Goal: Task Accomplishment & Management: Complete application form

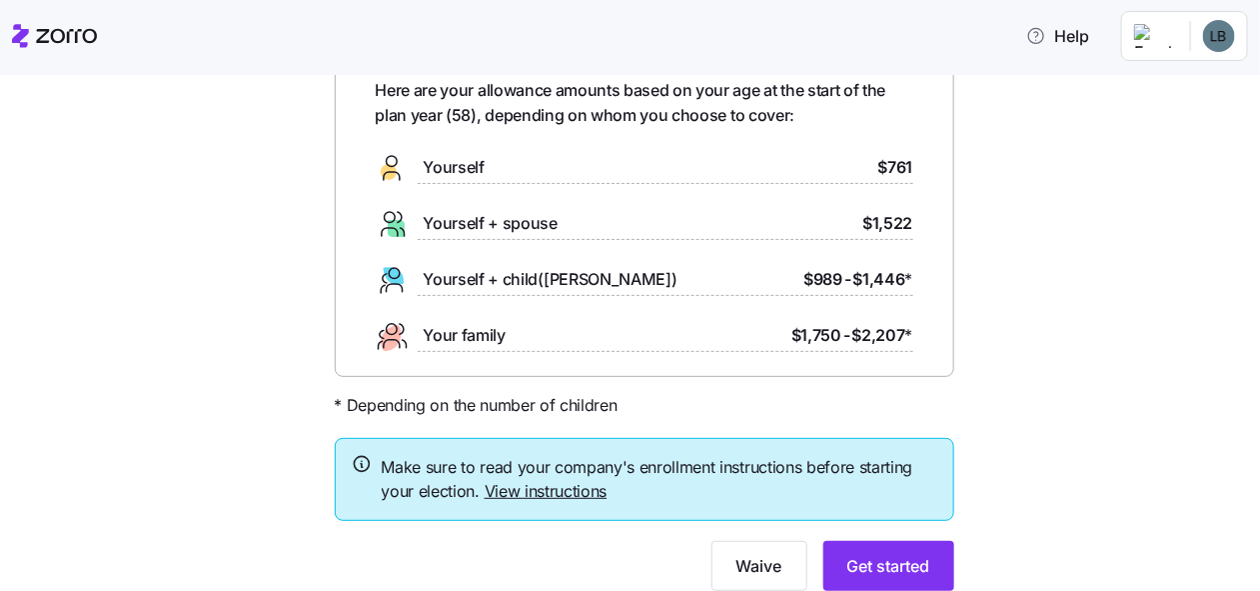
scroll to position [180, 0]
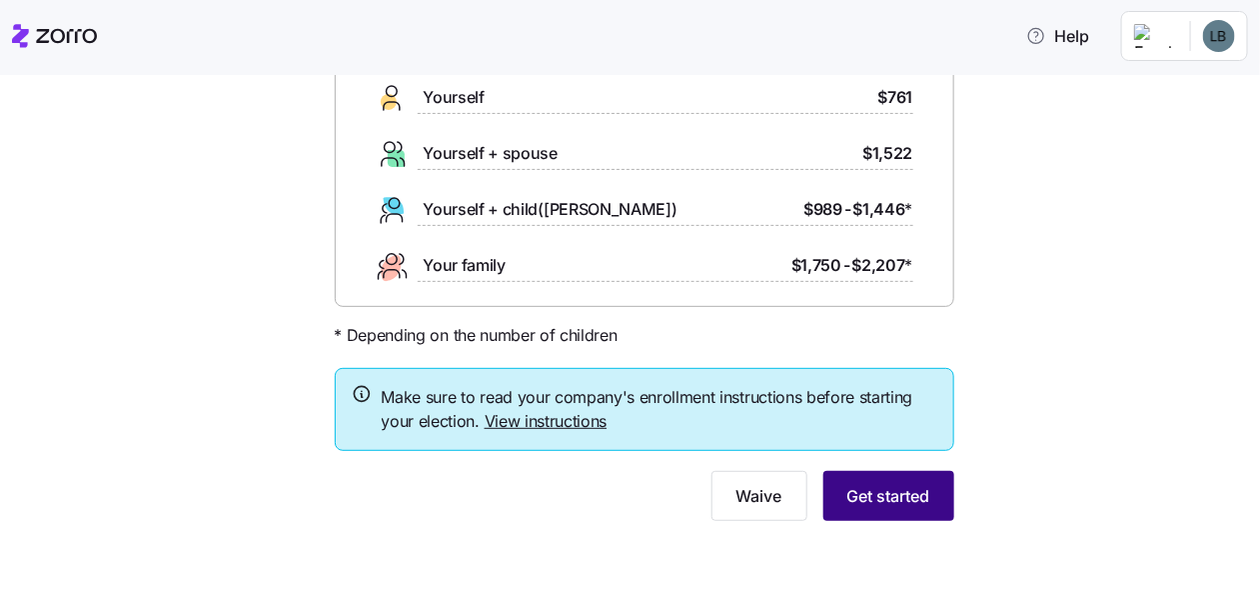
click at [875, 493] on span "Get started" at bounding box center [888, 496] width 83 height 24
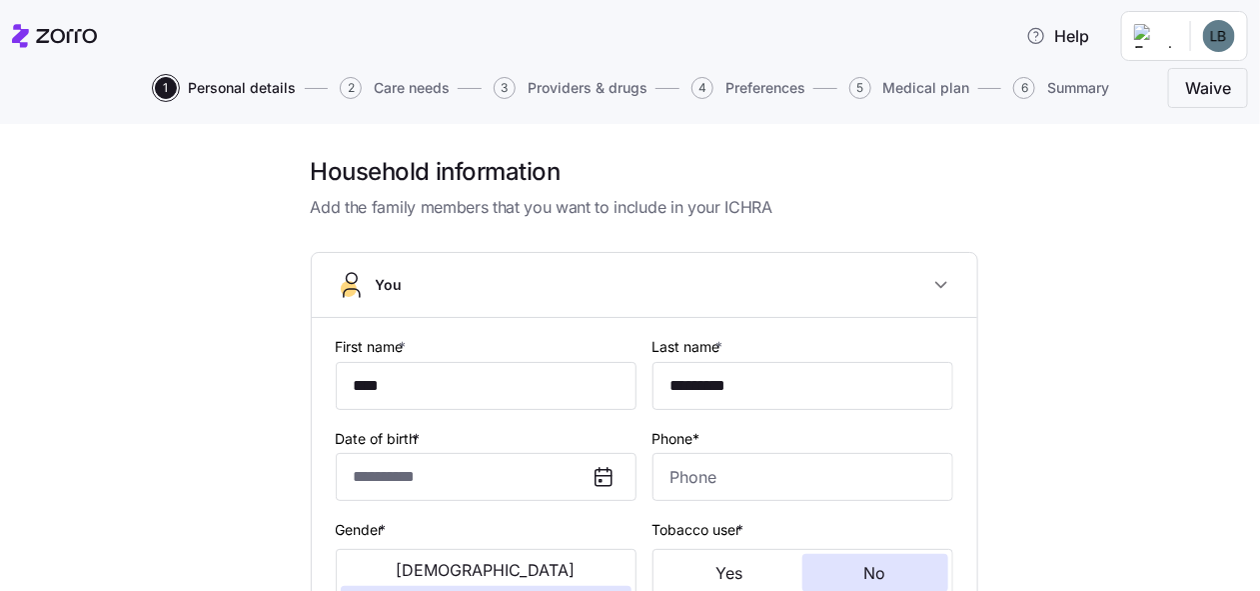
type input "**********"
type input "(765) 749-9000"
type input "US citizen"
type input "Married"
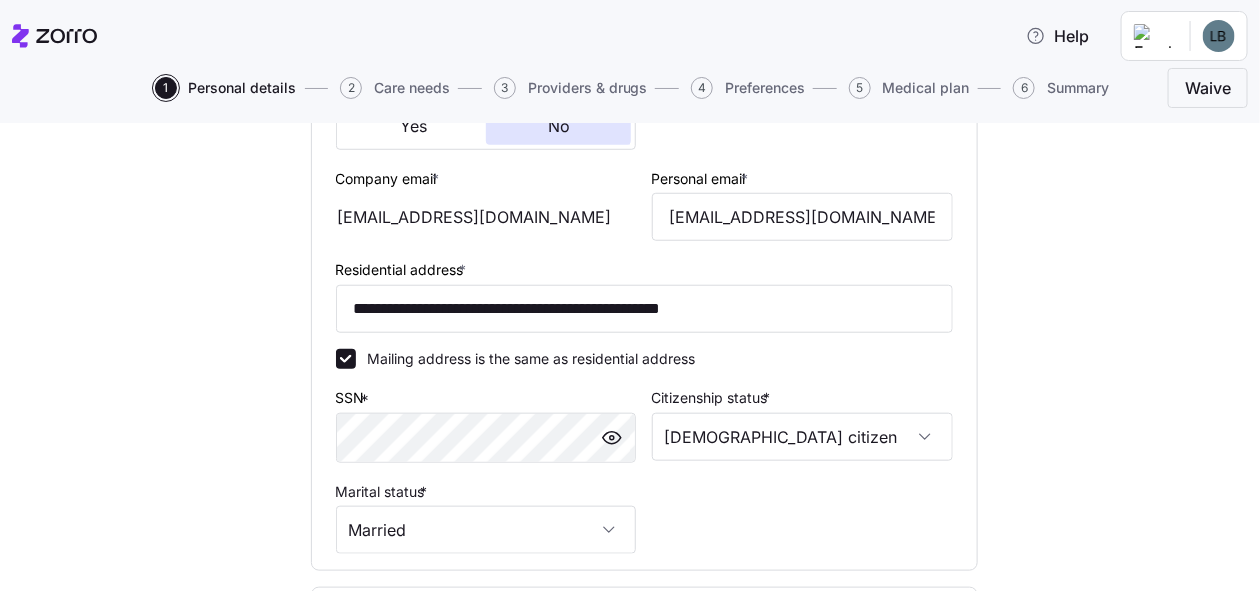
scroll to position [788, 0]
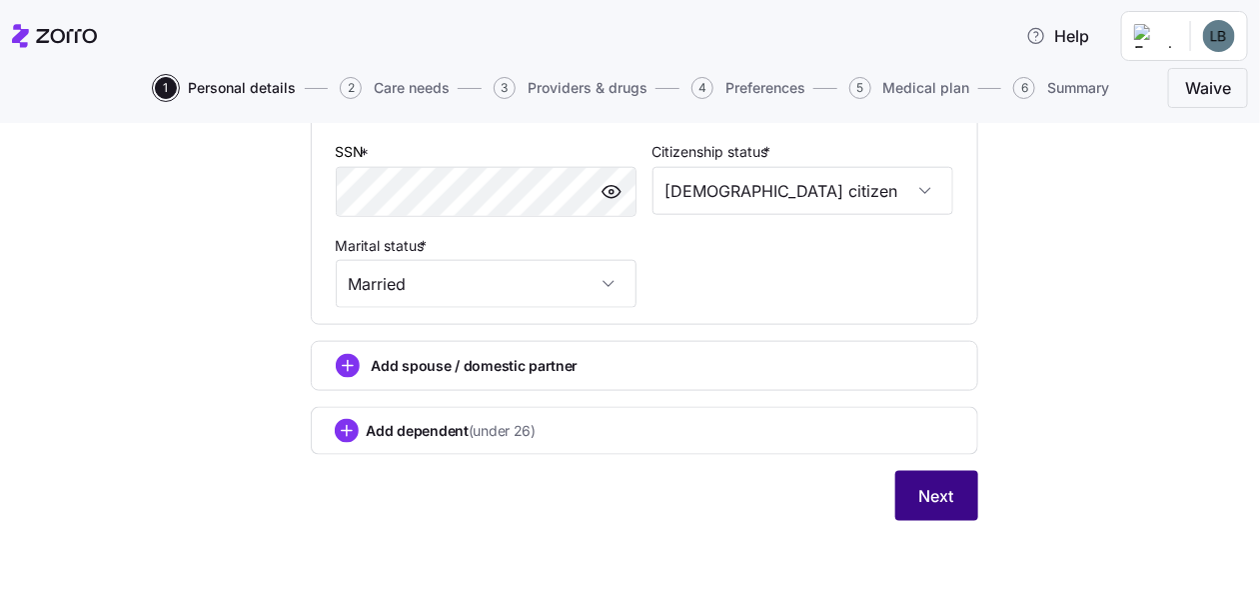
click at [919, 497] on span "Next" at bounding box center [936, 496] width 35 height 24
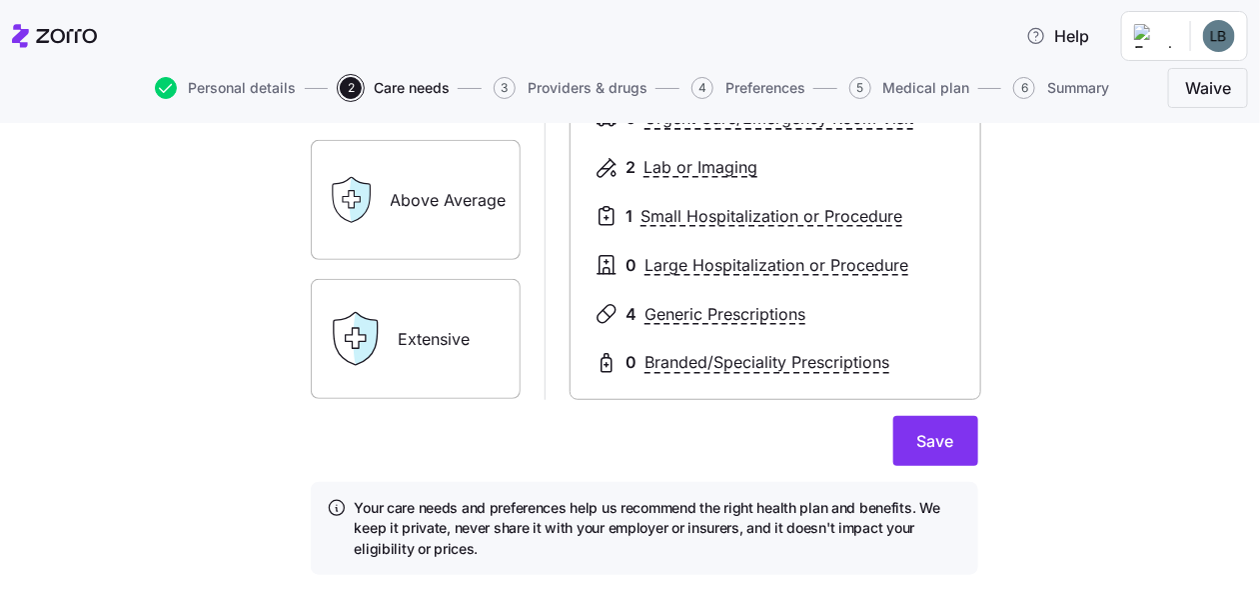
scroll to position [456, 0]
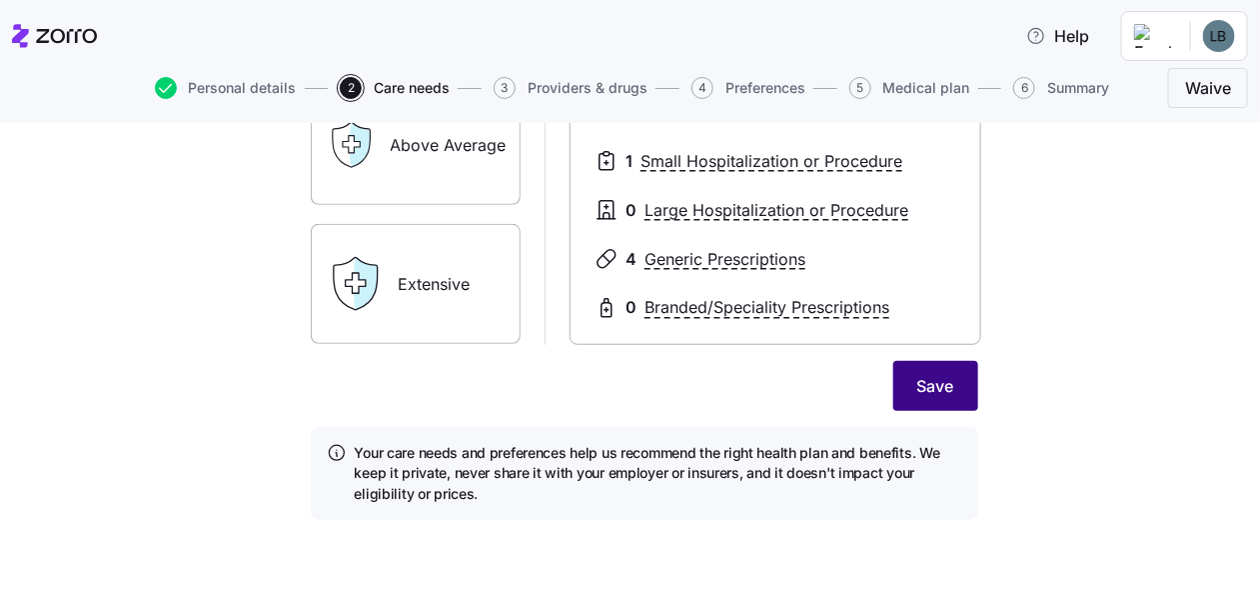
click at [918, 385] on span "Save" at bounding box center [935, 386] width 37 height 24
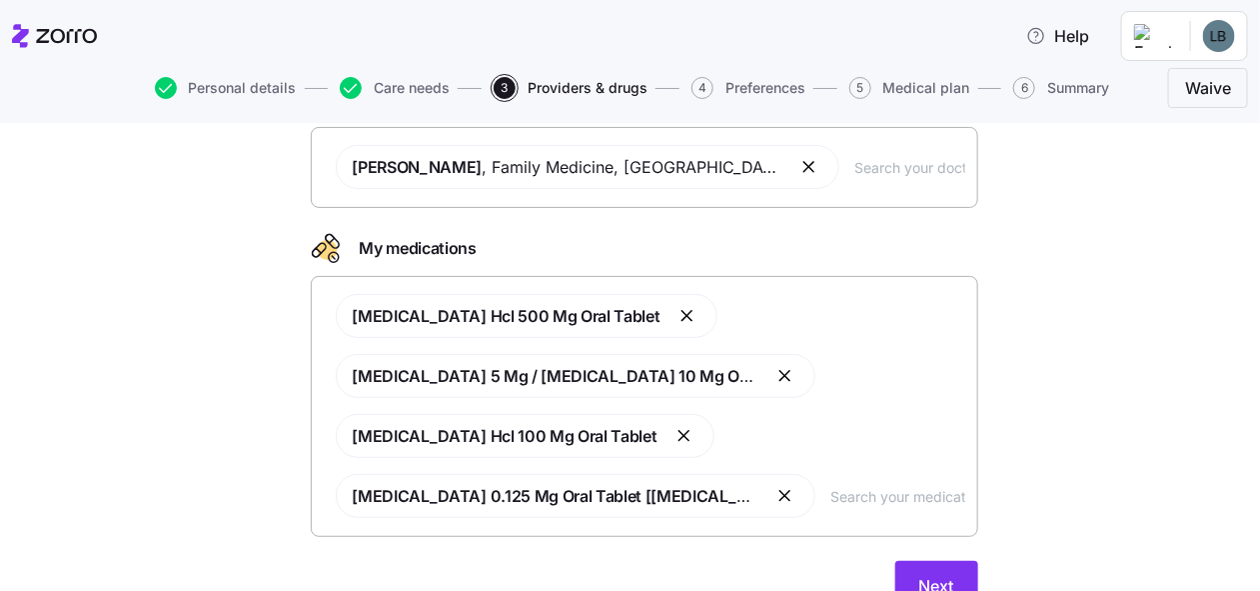
scroll to position [251, 0]
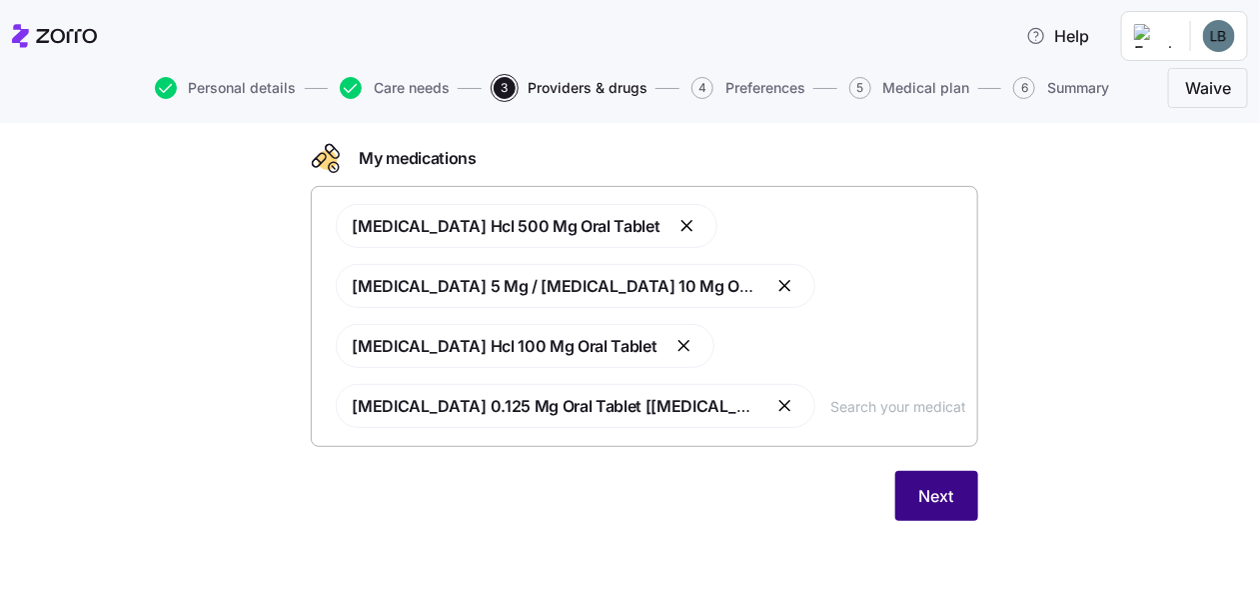
click at [925, 496] on span "Next" at bounding box center [936, 496] width 35 height 24
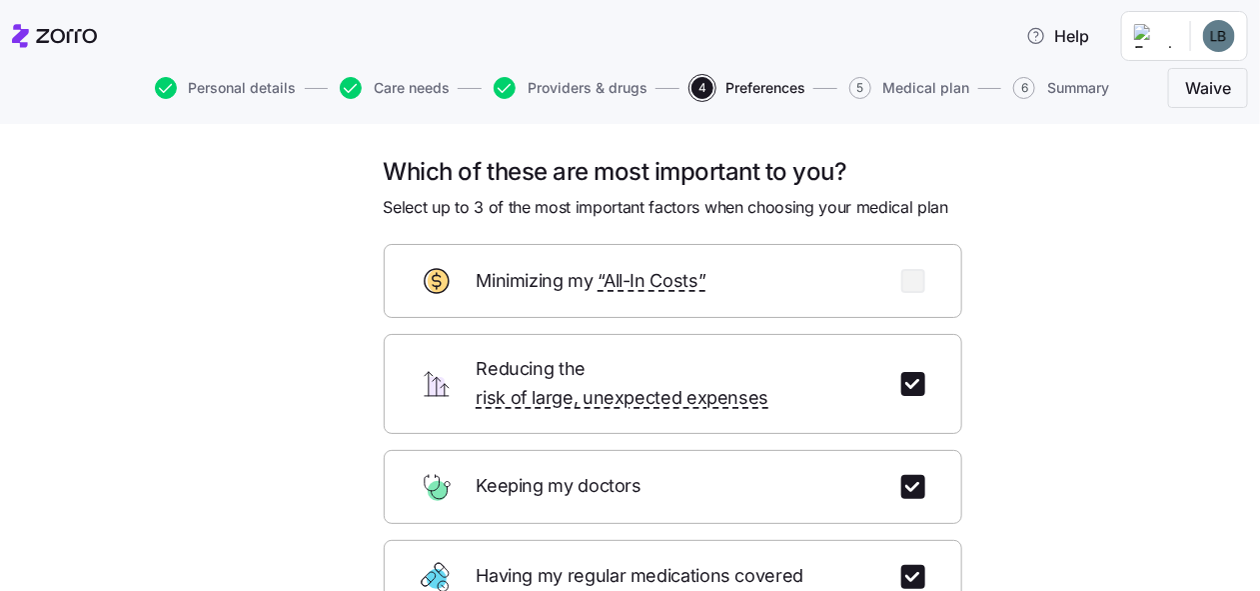
scroll to position [358, 0]
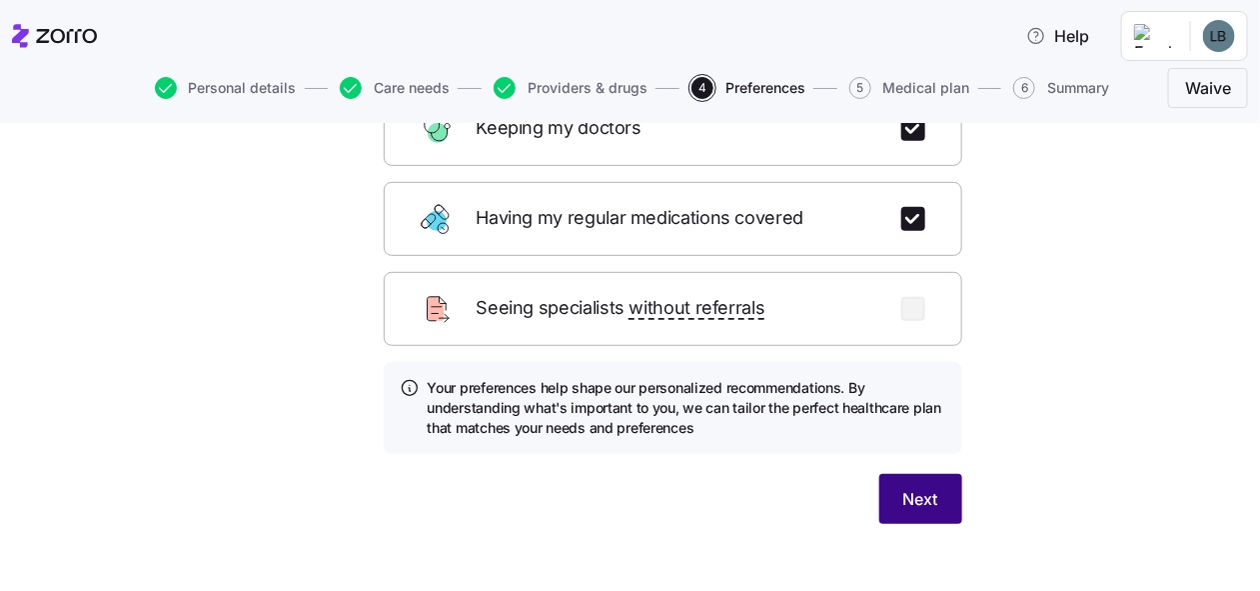
click at [903, 487] on span "Next" at bounding box center [920, 499] width 35 height 24
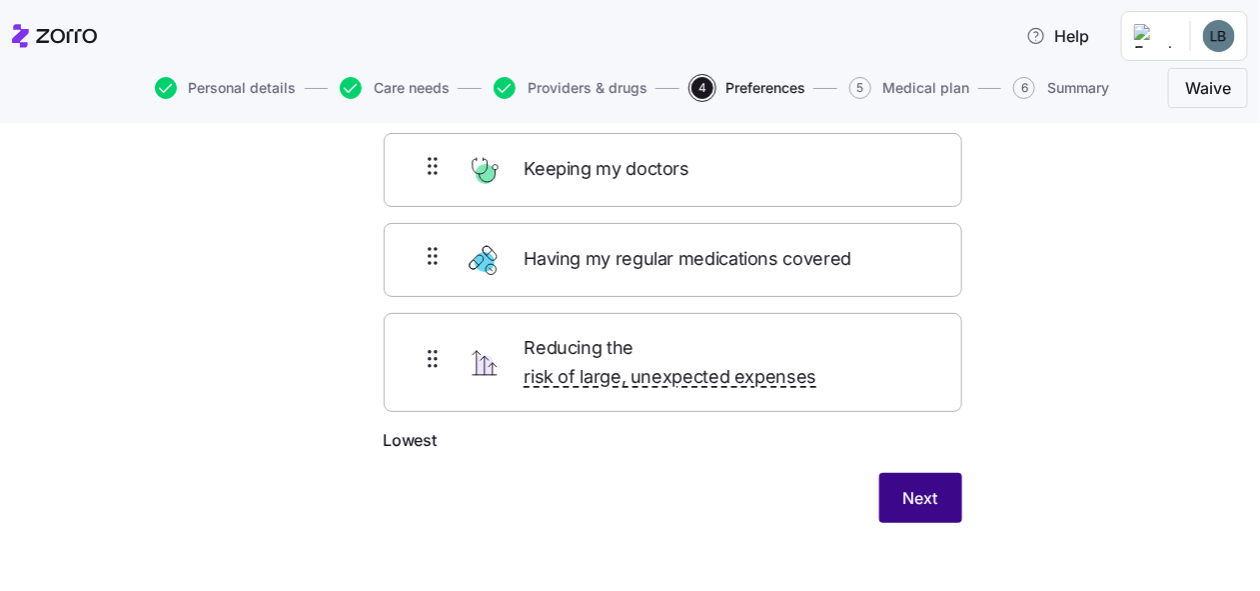
click at [903, 486] on span "Next" at bounding box center [920, 498] width 35 height 24
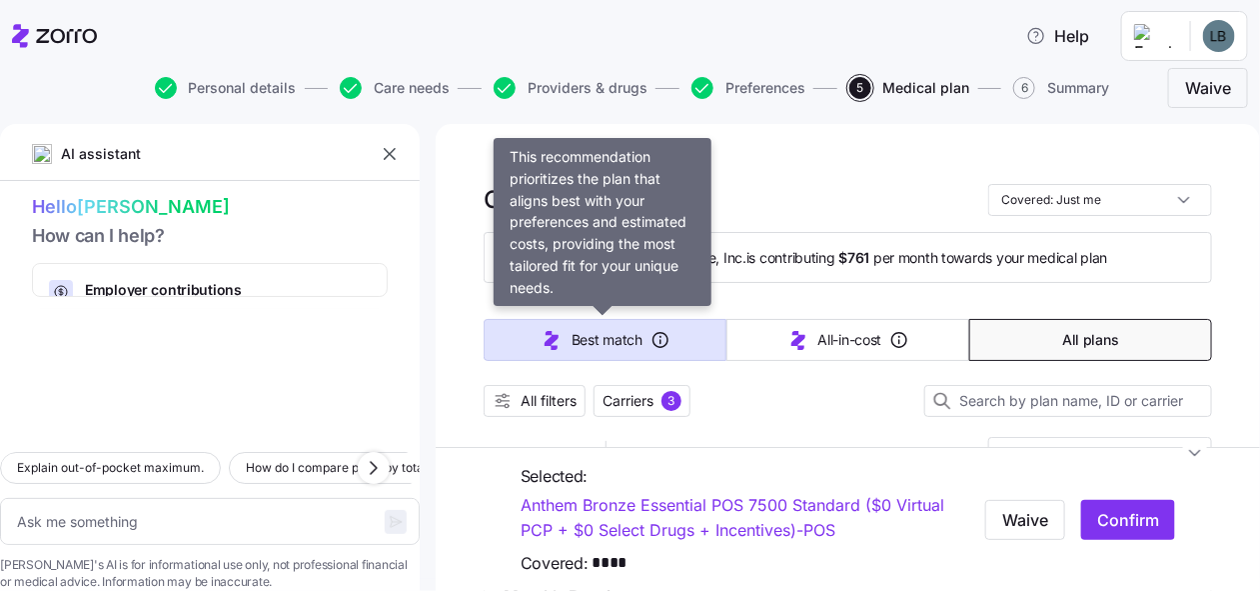
click at [623, 340] on span "Best match" at bounding box center [607, 340] width 71 height 20
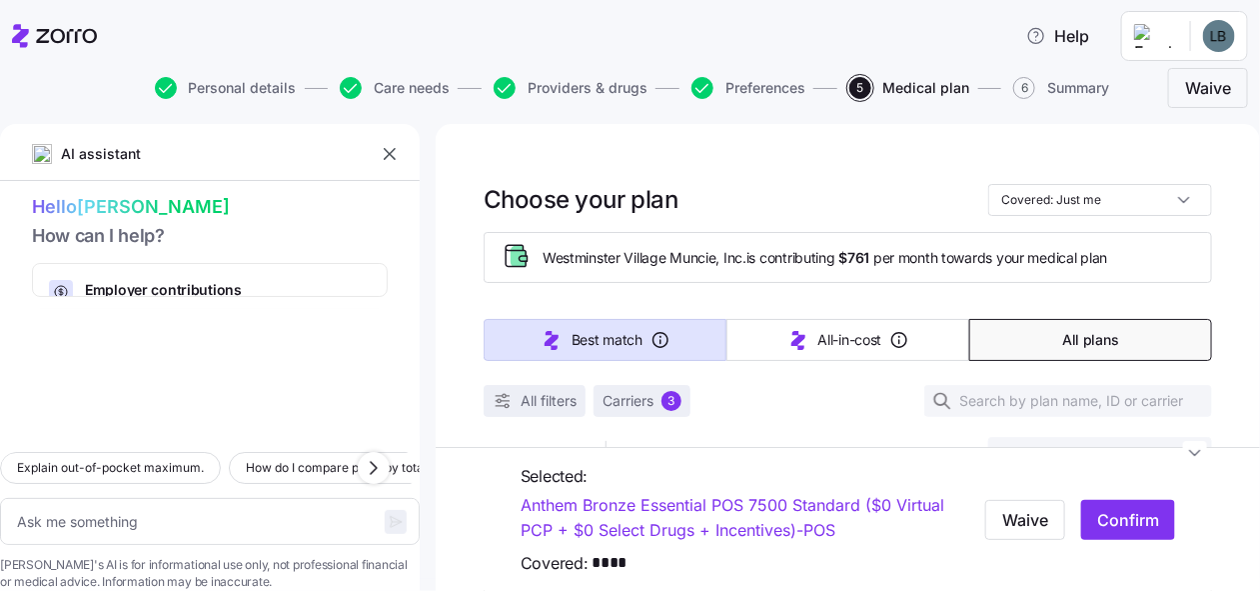
type textarea "x"
type input "Sorted by: Best match"
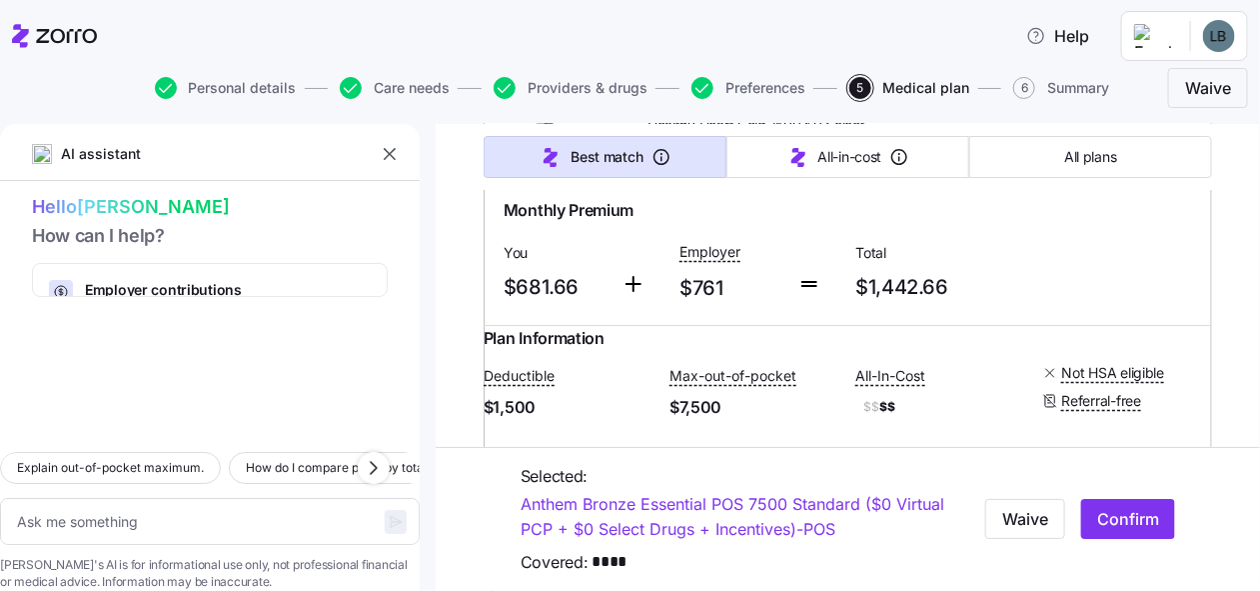
scroll to position [2497, 0]
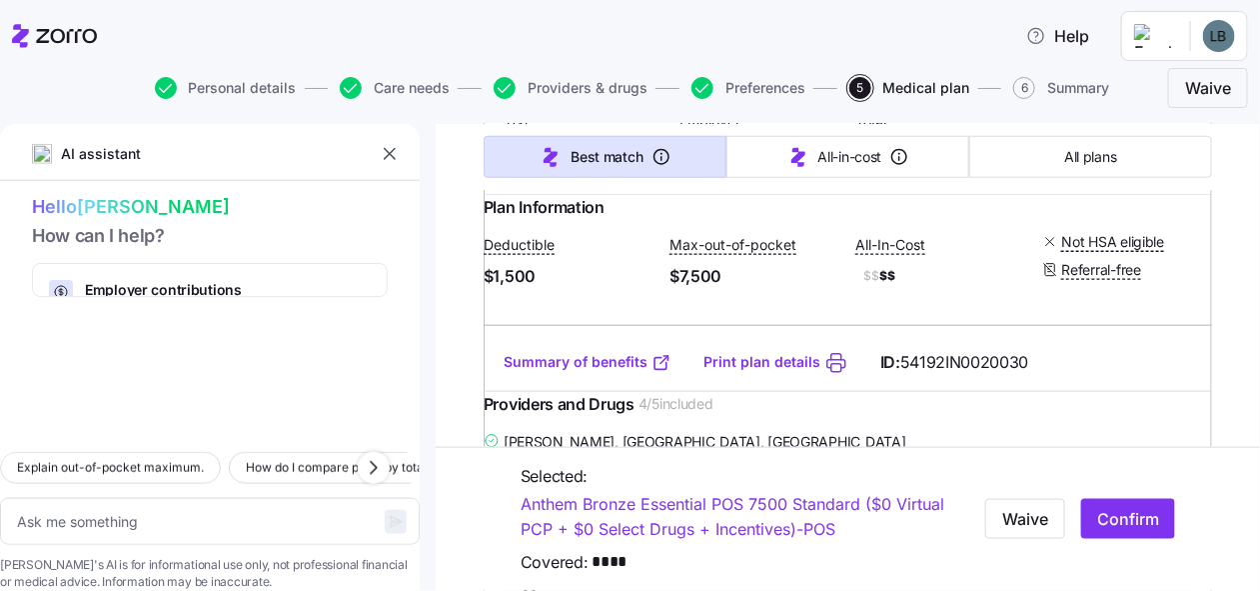
type textarea "x"
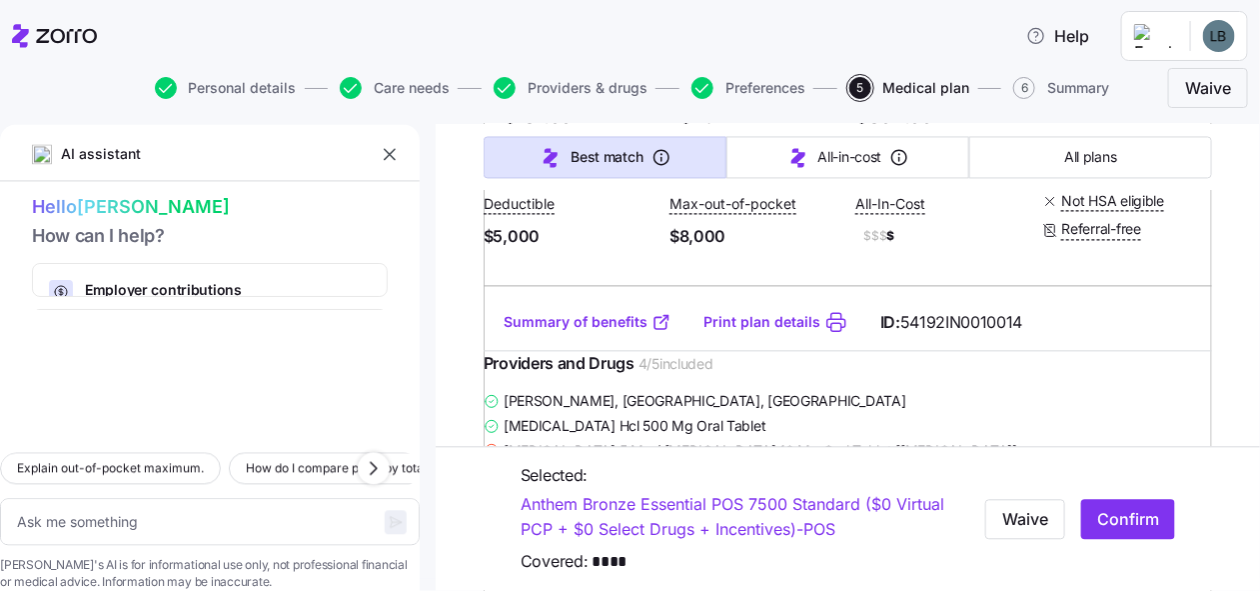
scroll to position [3996, 0]
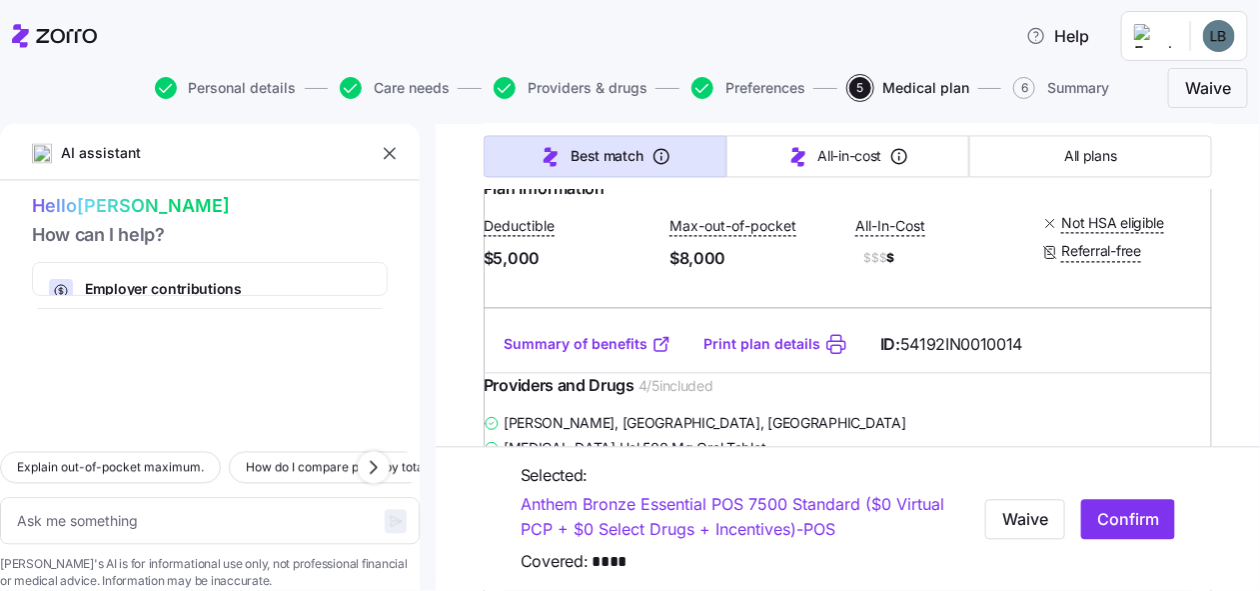
click at [382, 148] on icon "button" at bounding box center [390, 154] width 20 height 20
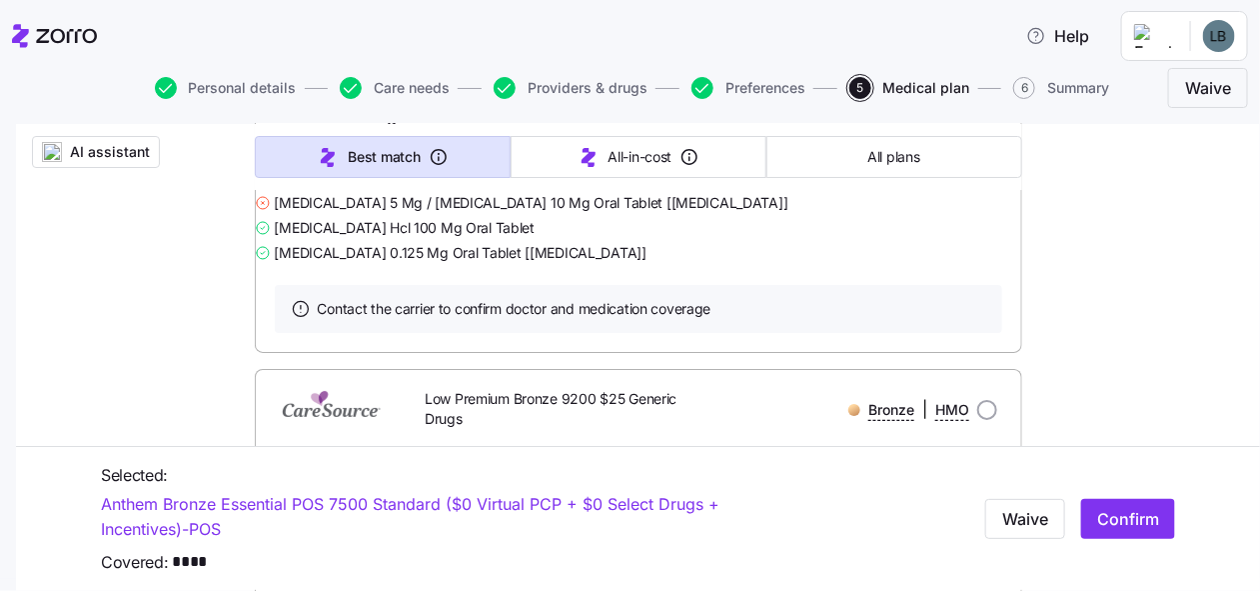
scroll to position [7794, 0]
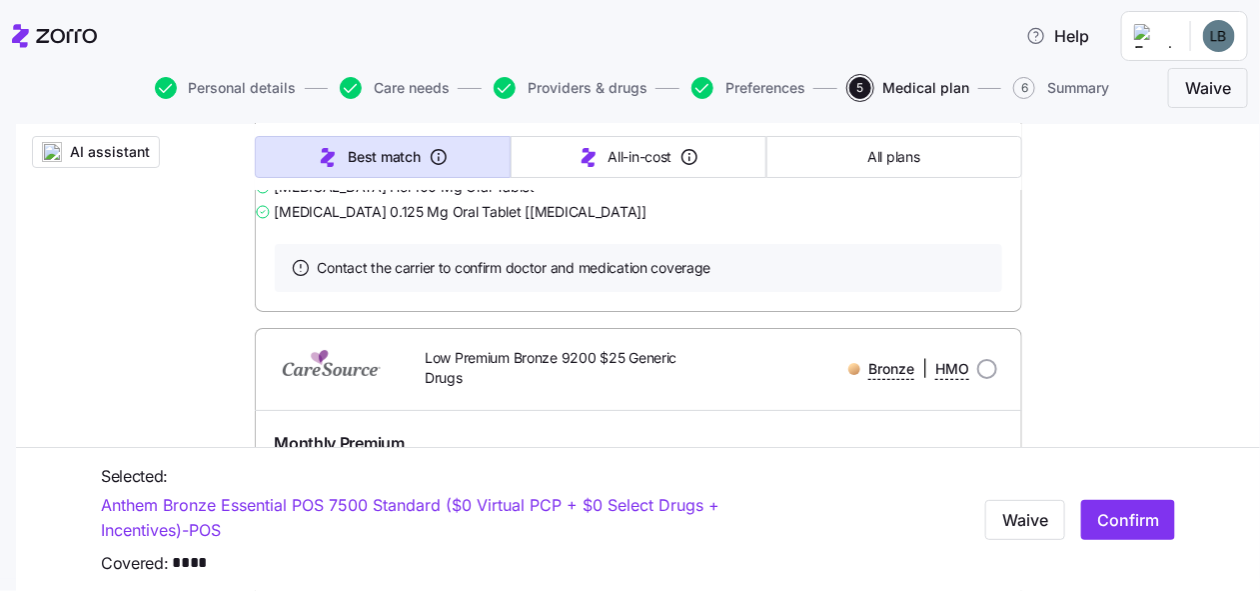
radio input "true"
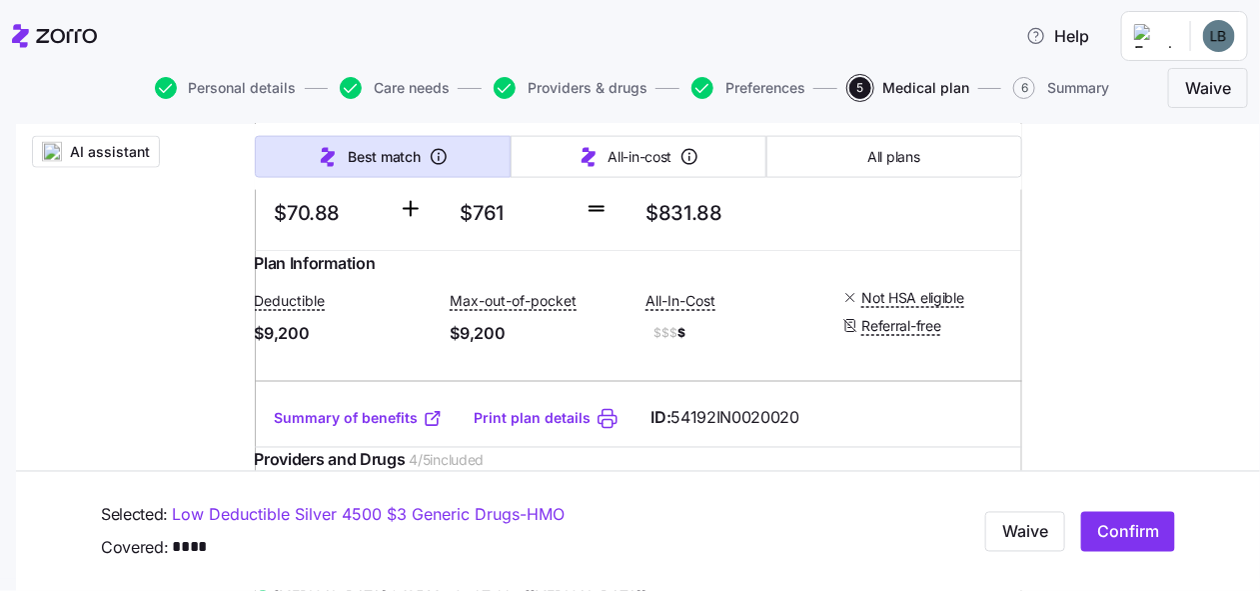
scroll to position [8892, 0]
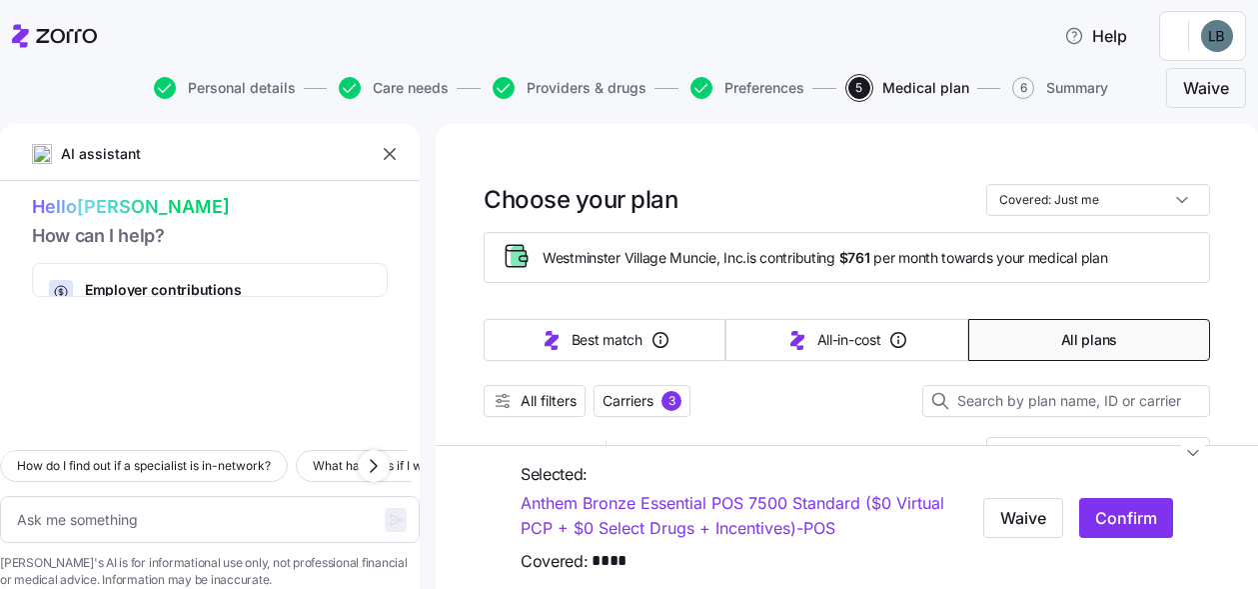
type textarea "x"
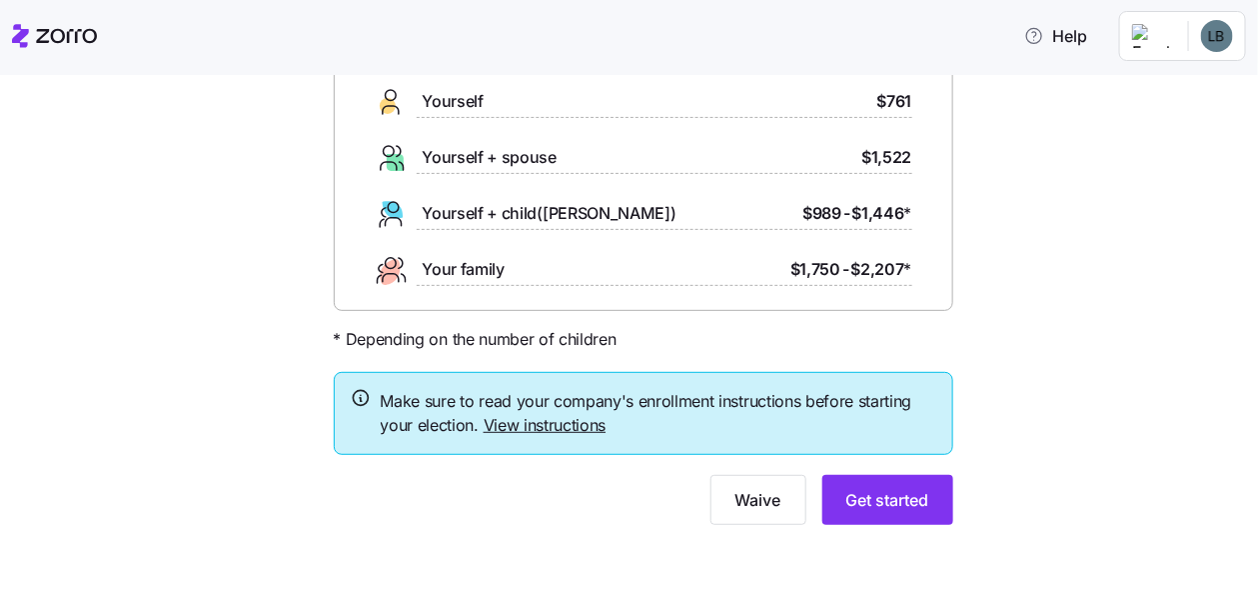
scroll to position [182, 0]
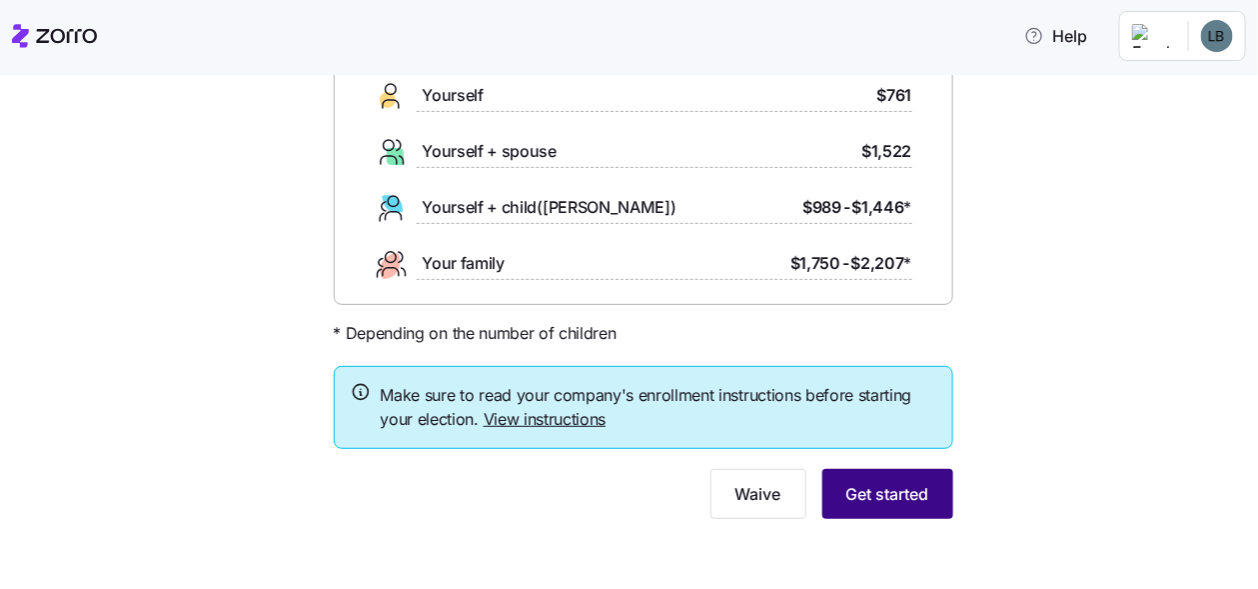
click at [916, 486] on span "Get started" at bounding box center [887, 494] width 83 height 24
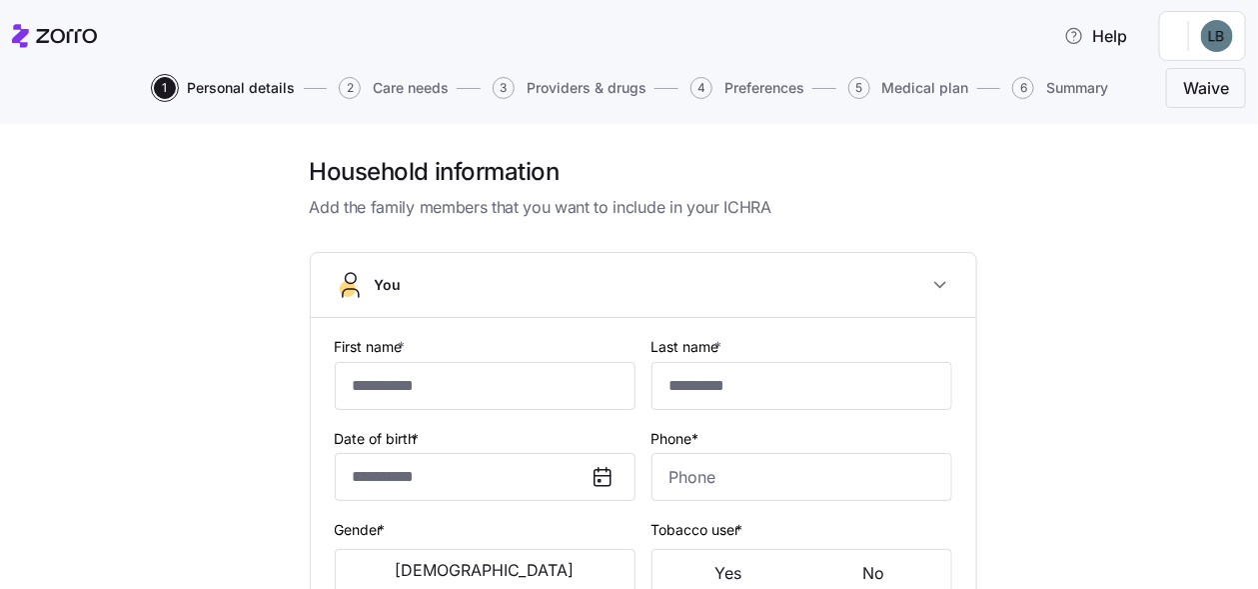
type input "****"
type input "*********"
type input "ldflesher3367@yahoo.com"
type input "**********"
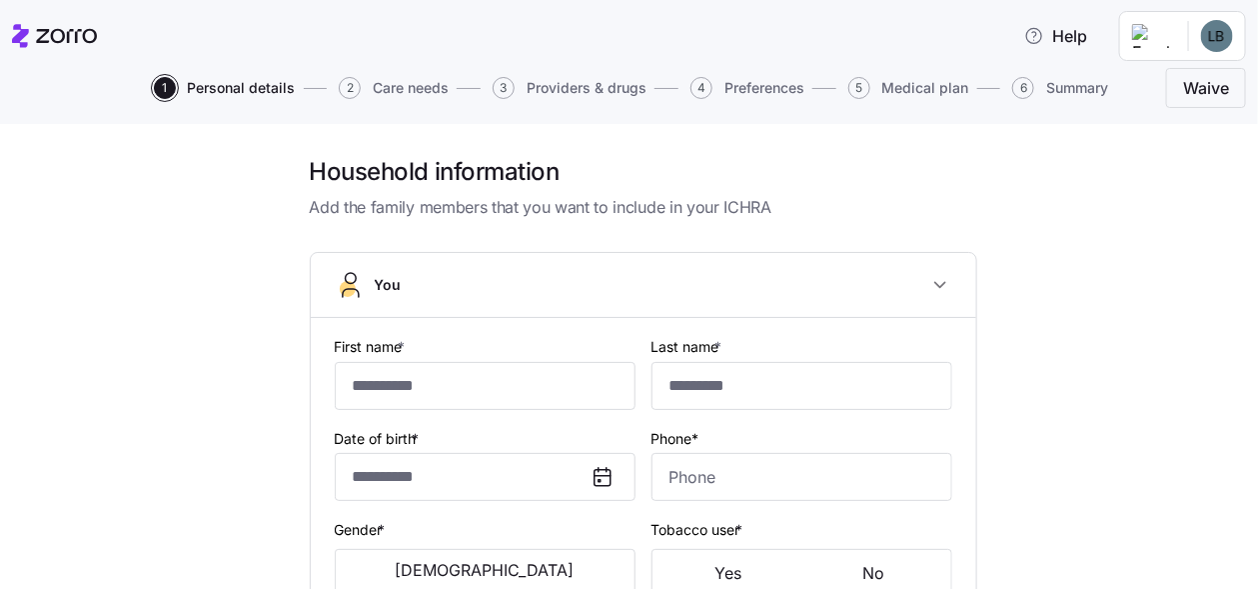
checkbox input "true"
type input "**********"
type input "(765) 749-9000"
type input "US citizen"
type input "Married"
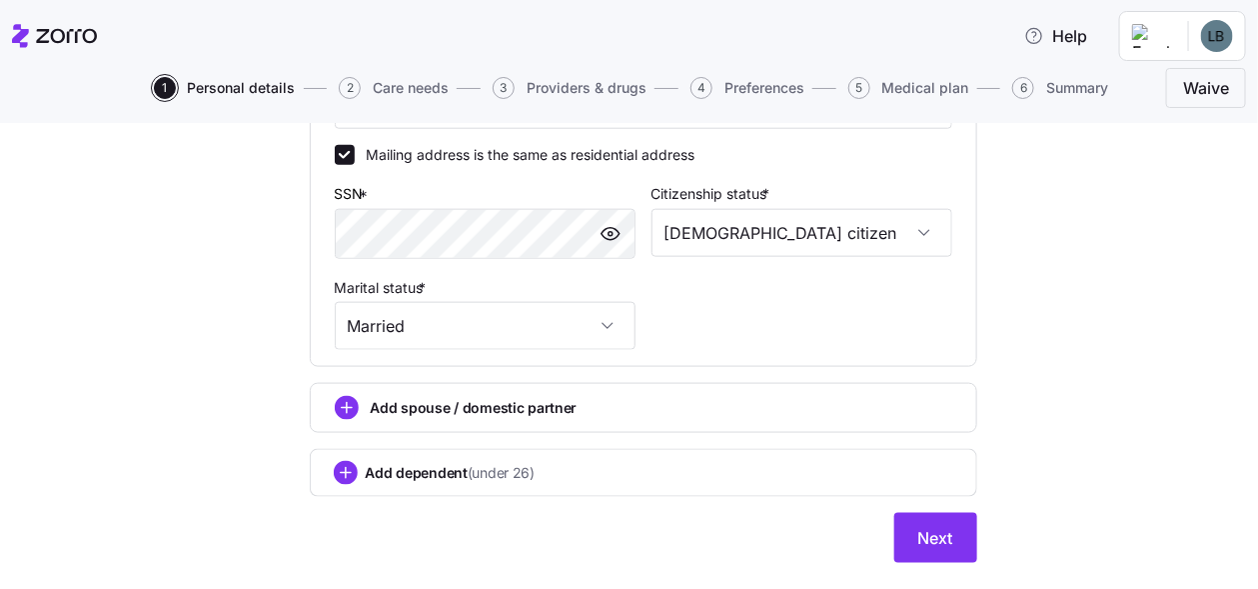
scroll to position [790, 0]
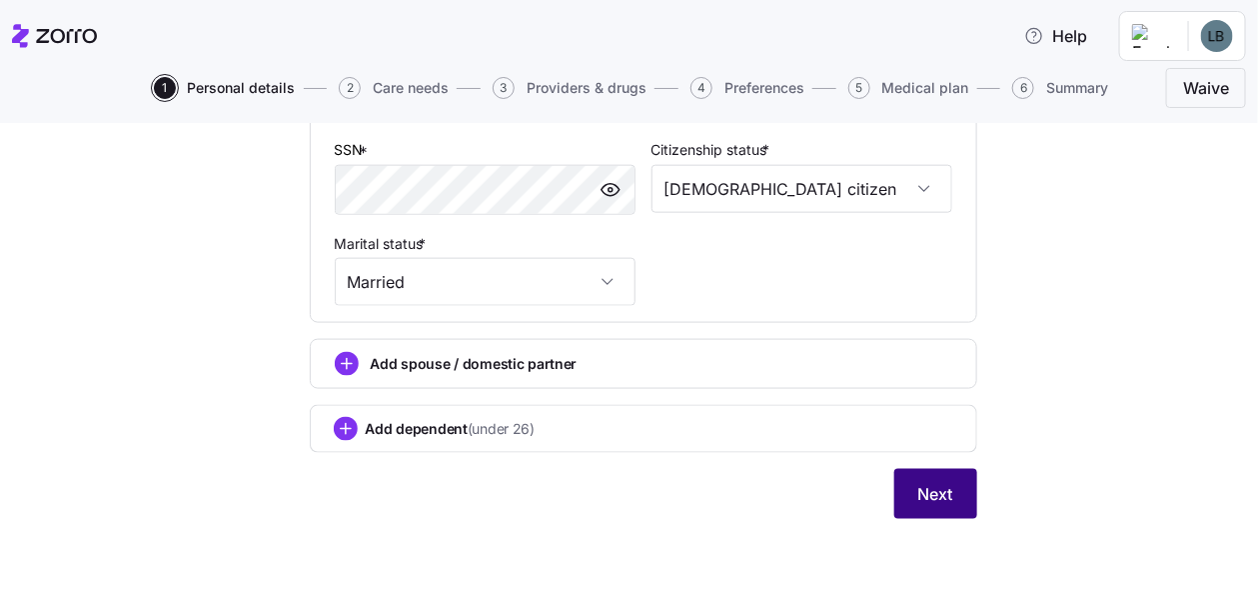
click at [936, 482] on span "Next" at bounding box center [935, 494] width 35 height 24
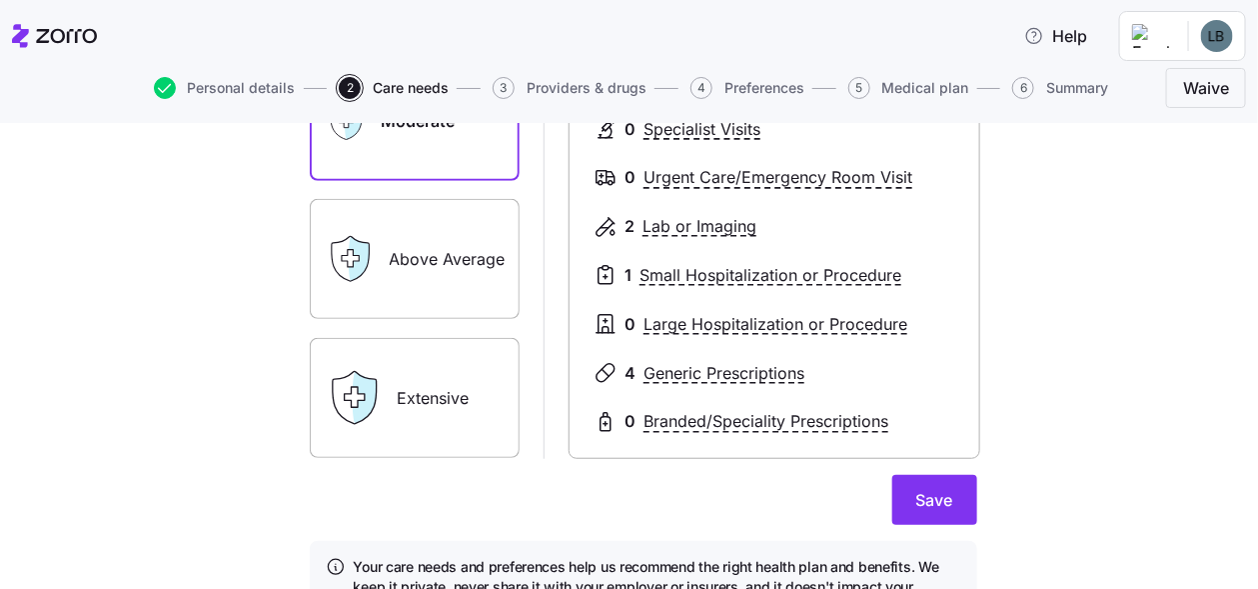
scroll to position [458, 0]
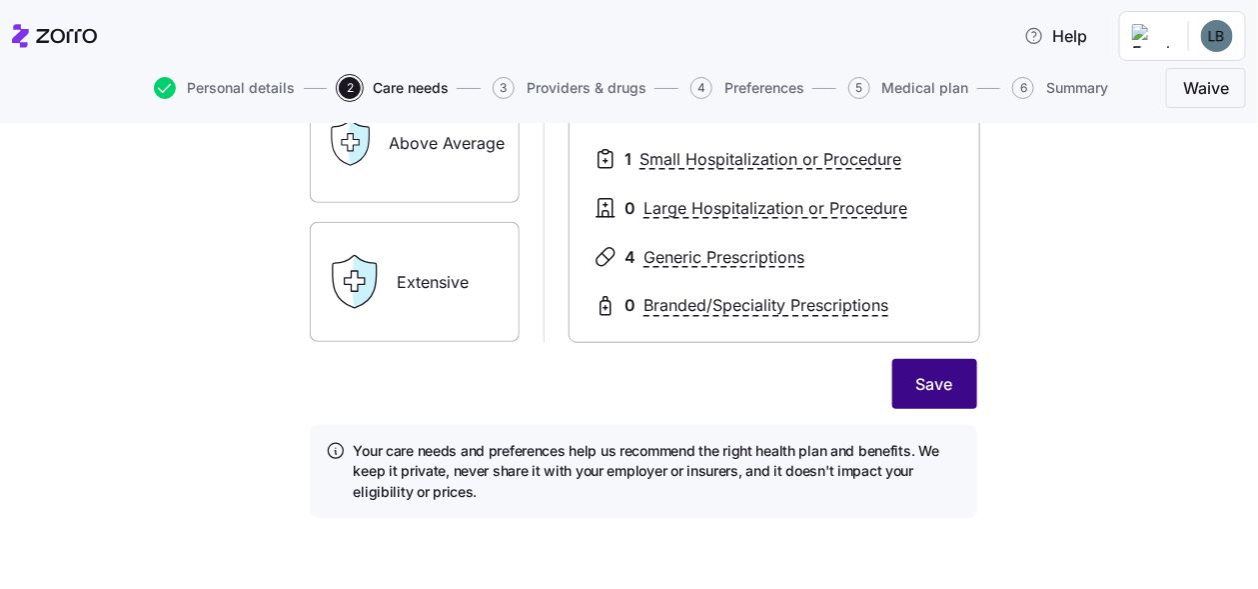
click at [918, 383] on span "Save" at bounding box center [934, 384] width 37 height 24
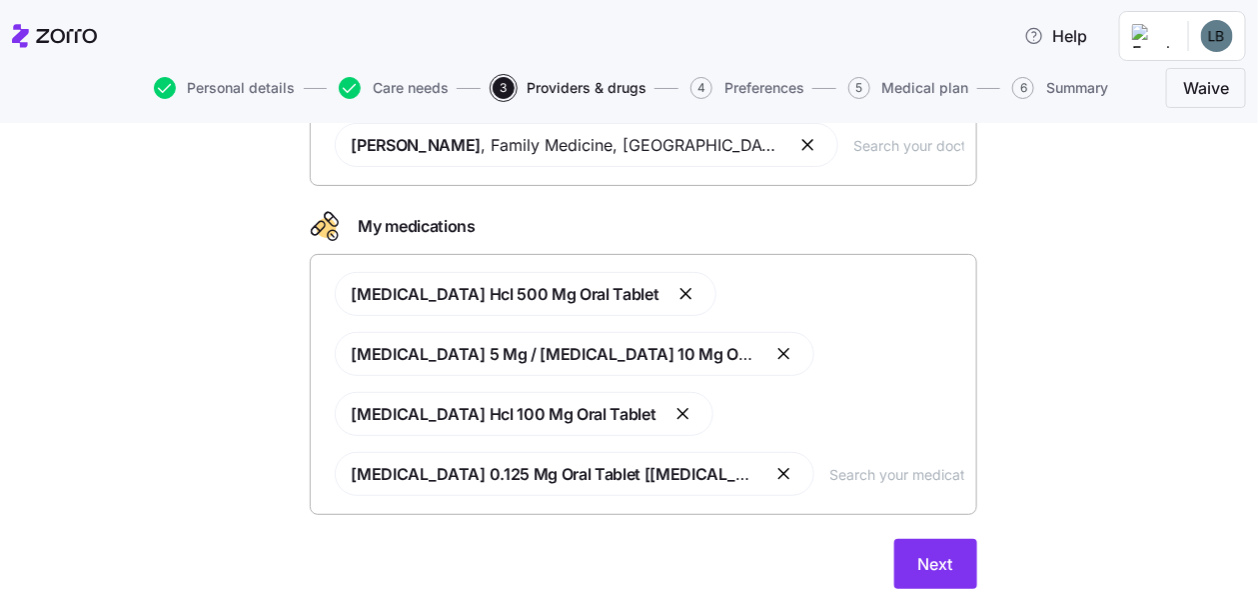
scroll to position [253, 0]
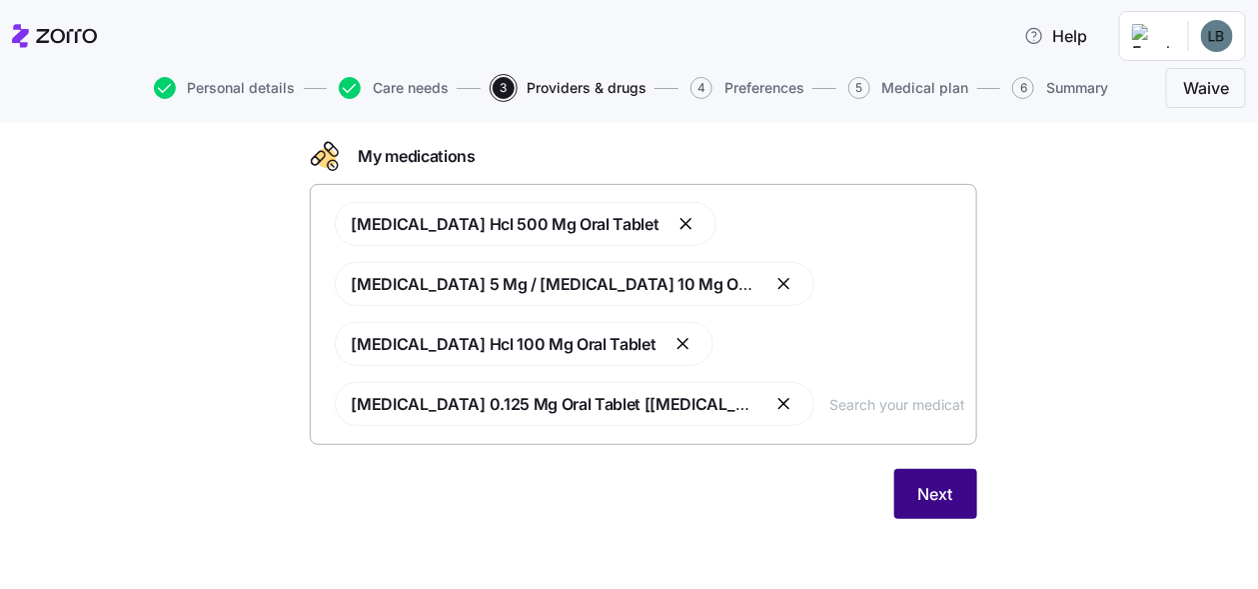
click at [945, 492] on button "Next" at bounding box center [935, 494] width 83 height 50
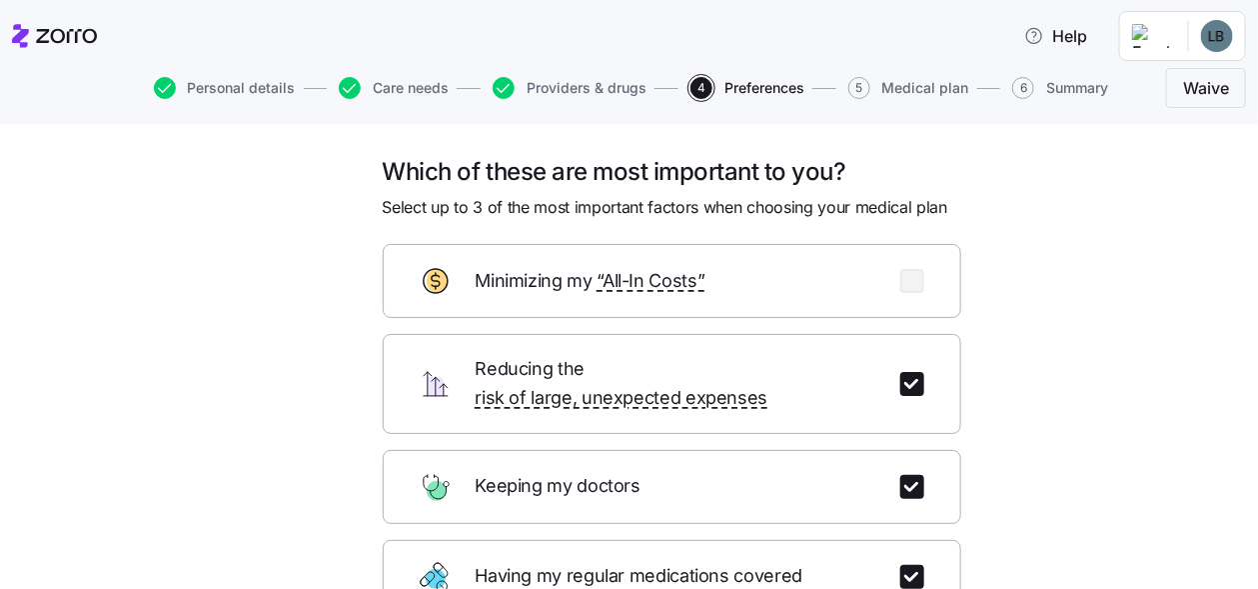
scroll to position [360, 0]
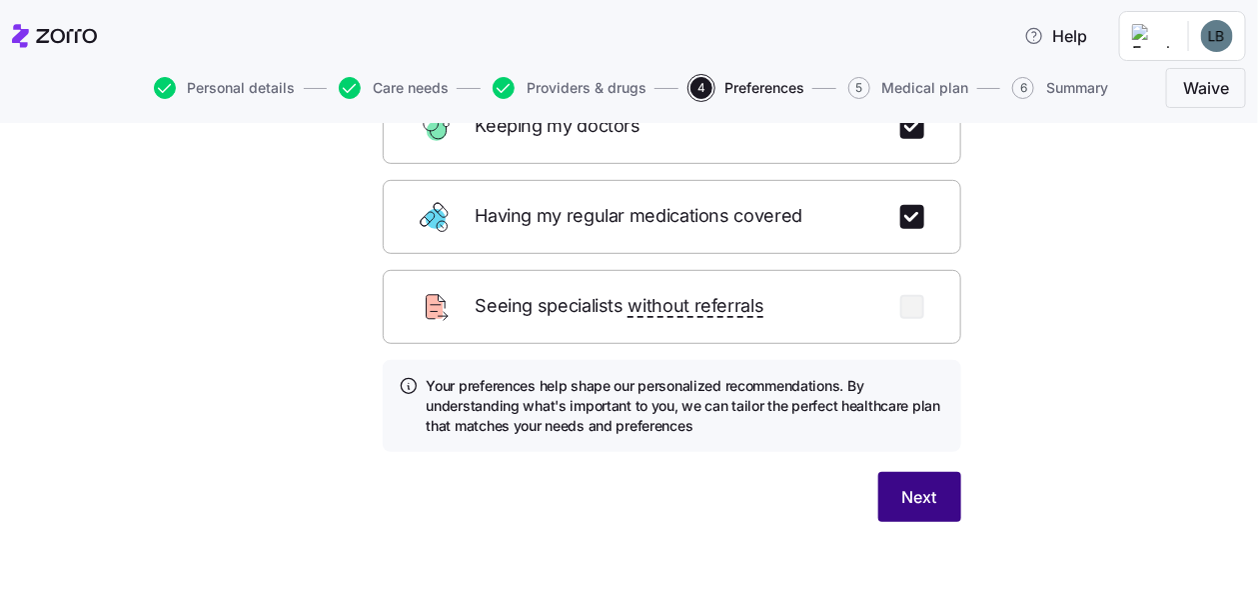
click at [916, 485] on span "Next" at bounding box center [919, 497] width 35 height 24
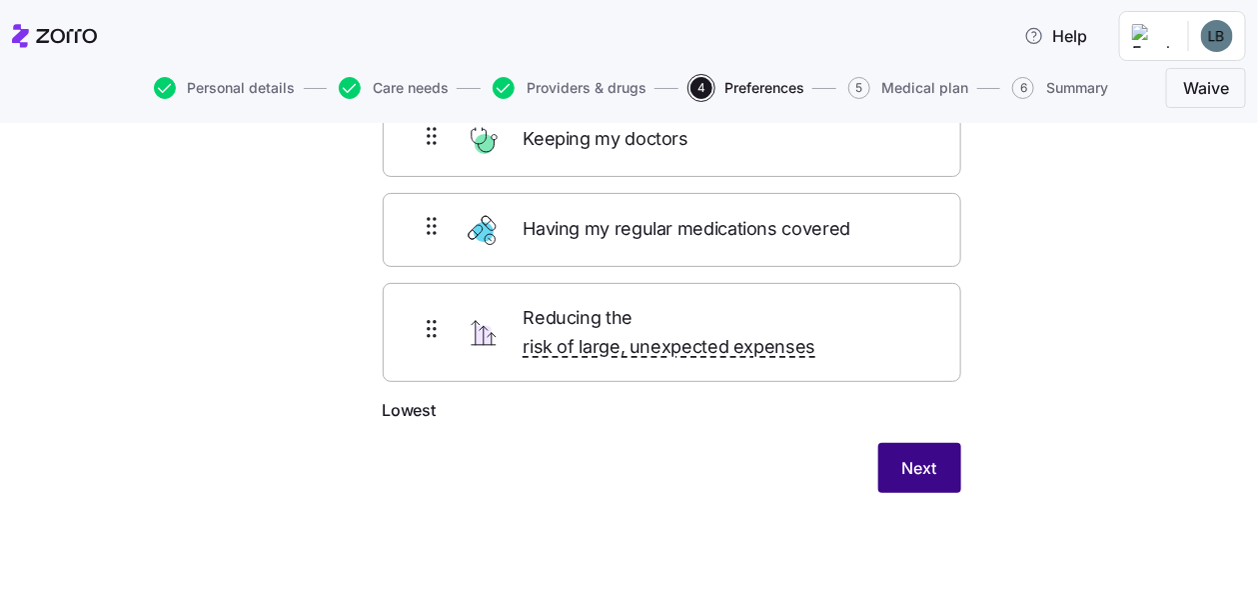
scroll to position [146, 0]
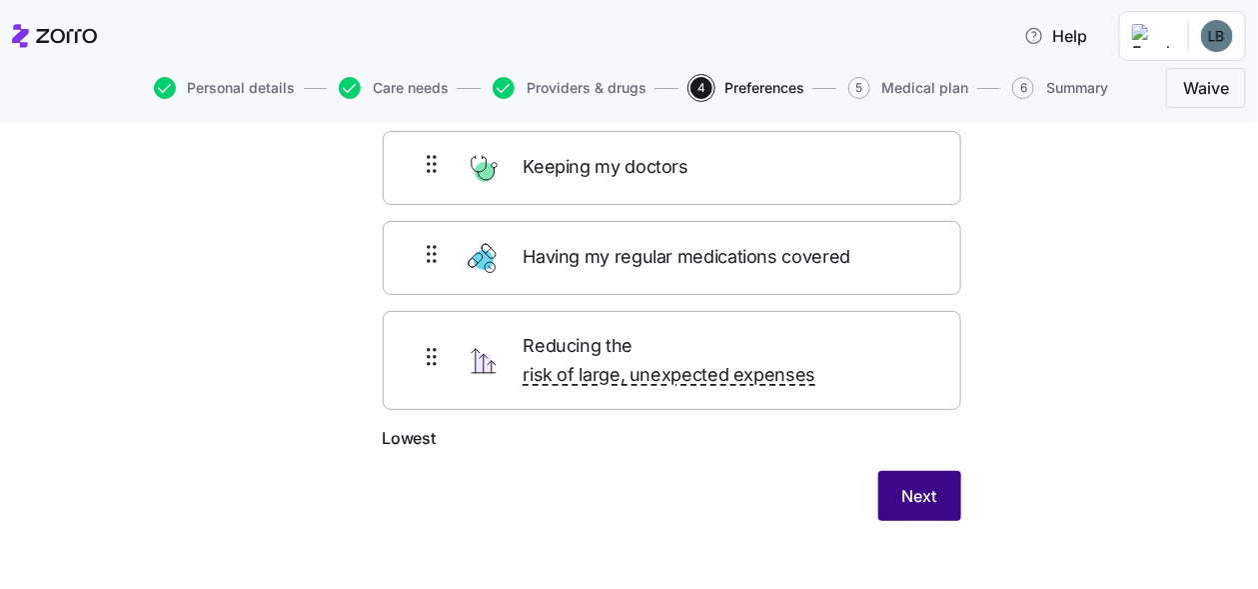
click at [888, 475] on button "Next" at bounding box center [919, 496] width 83 height 50
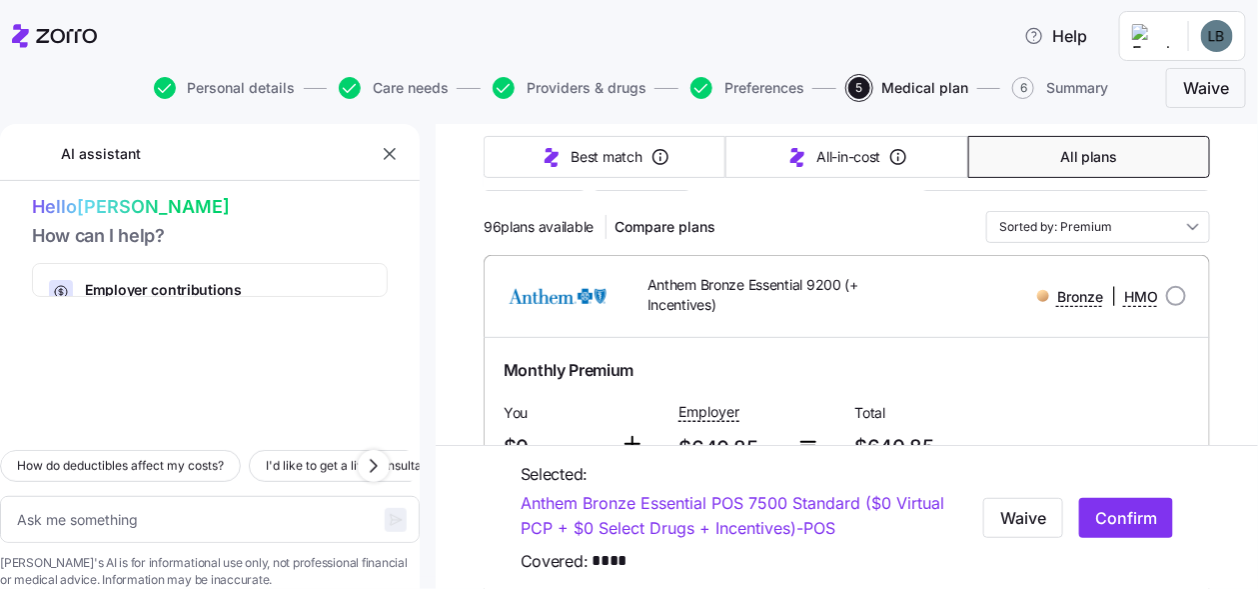
scroll to position [300, 0]
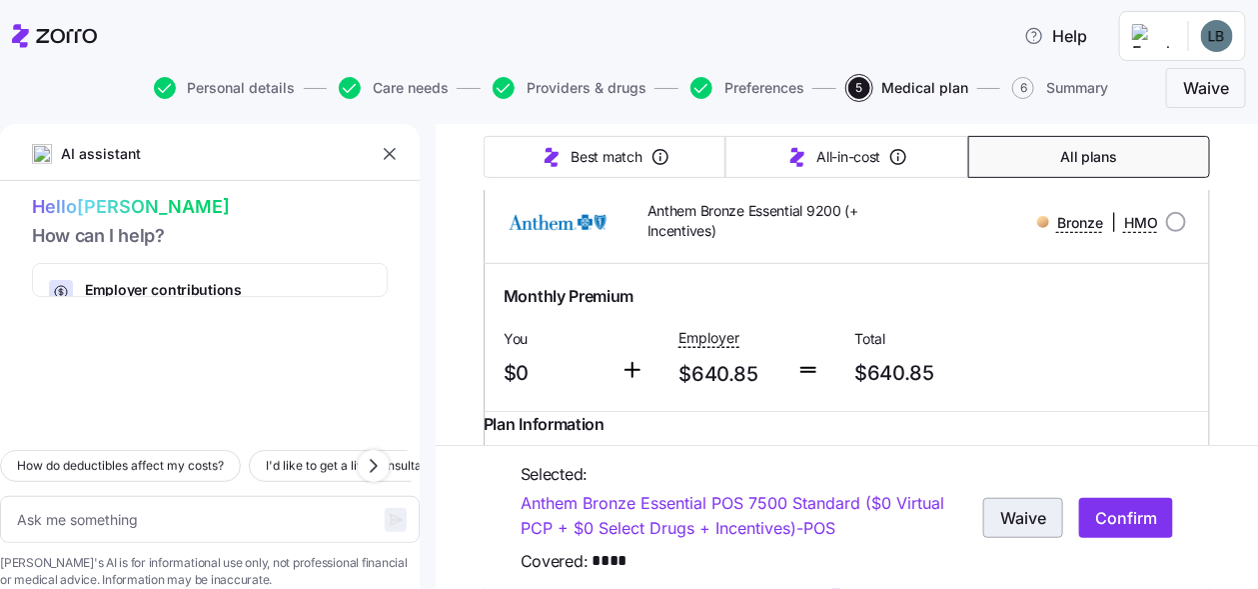
click at [1022, 514] on span "Waive" at bounding box center [1023, 517] width 46 height 24
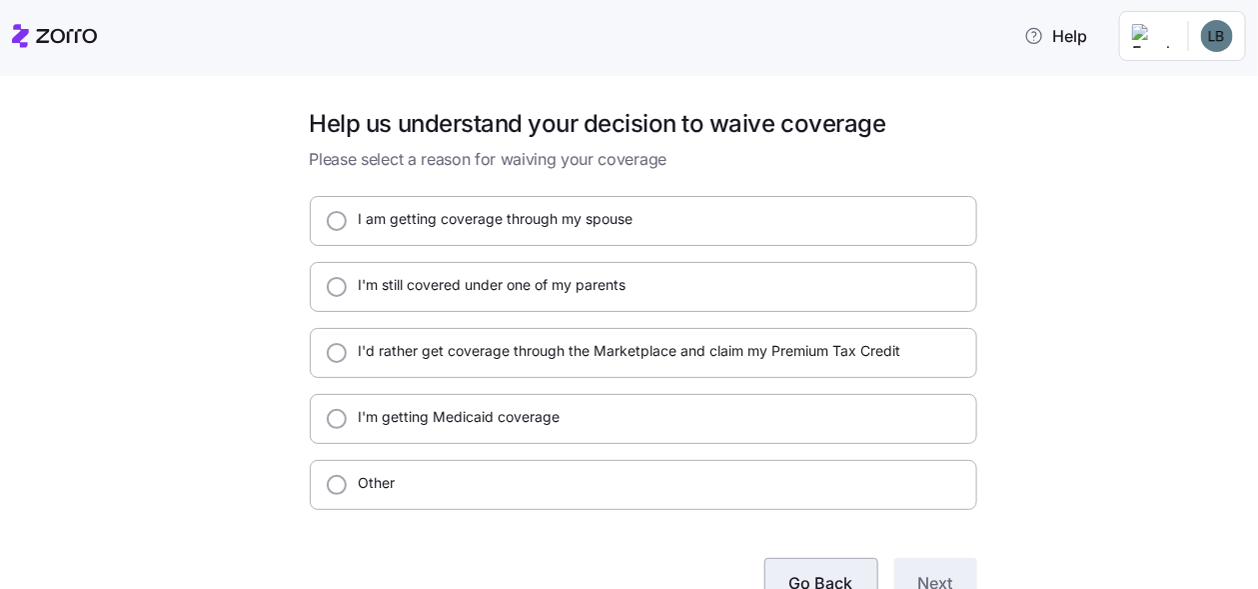
click at [814, 578] on span "Go Back" at bounding box center [821, 583] width 64 height 24
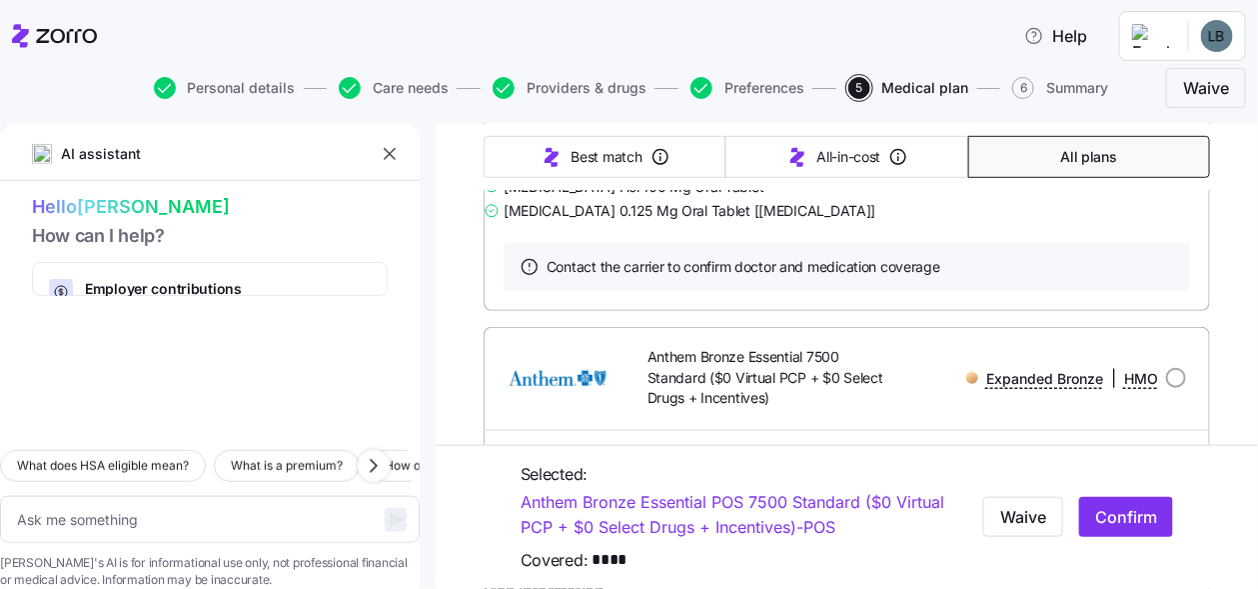
scroll to position [2842, 0]
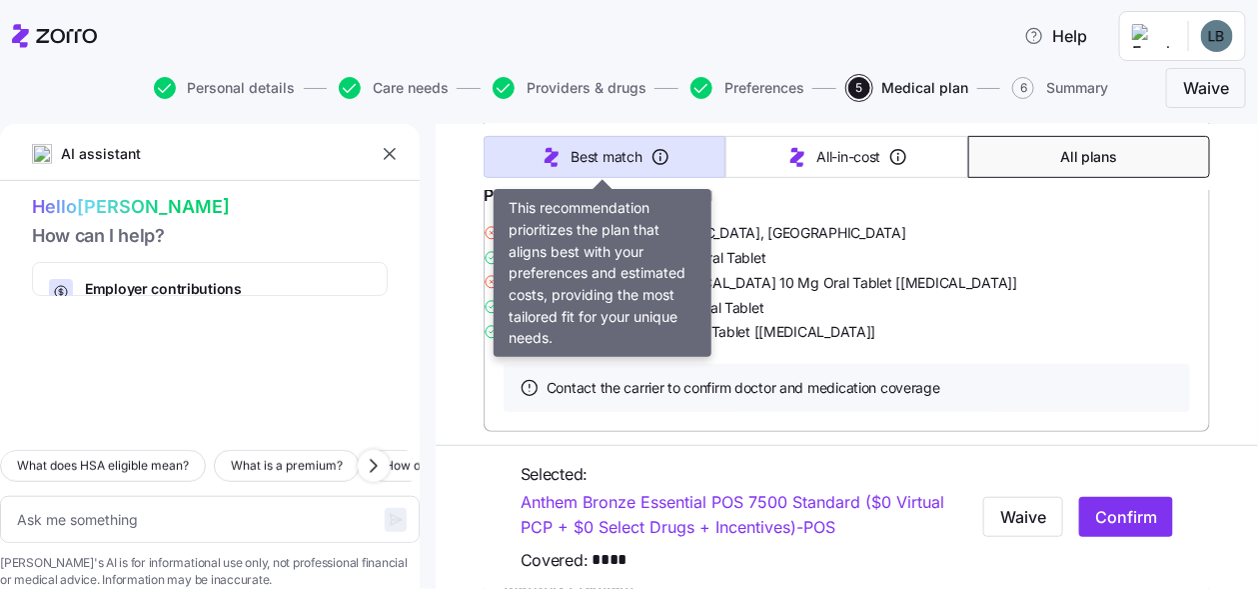
click at [581, 157] on span "Best match" at bounding box center [607, 157] width 71 height 20
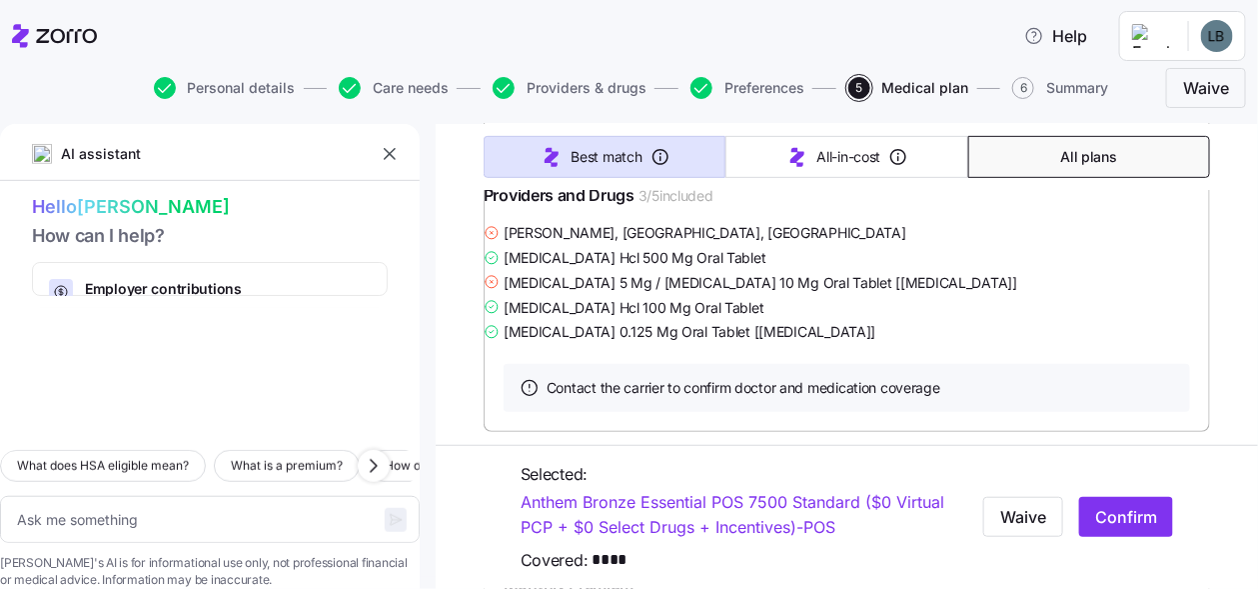
scroll to position [1421, 0]
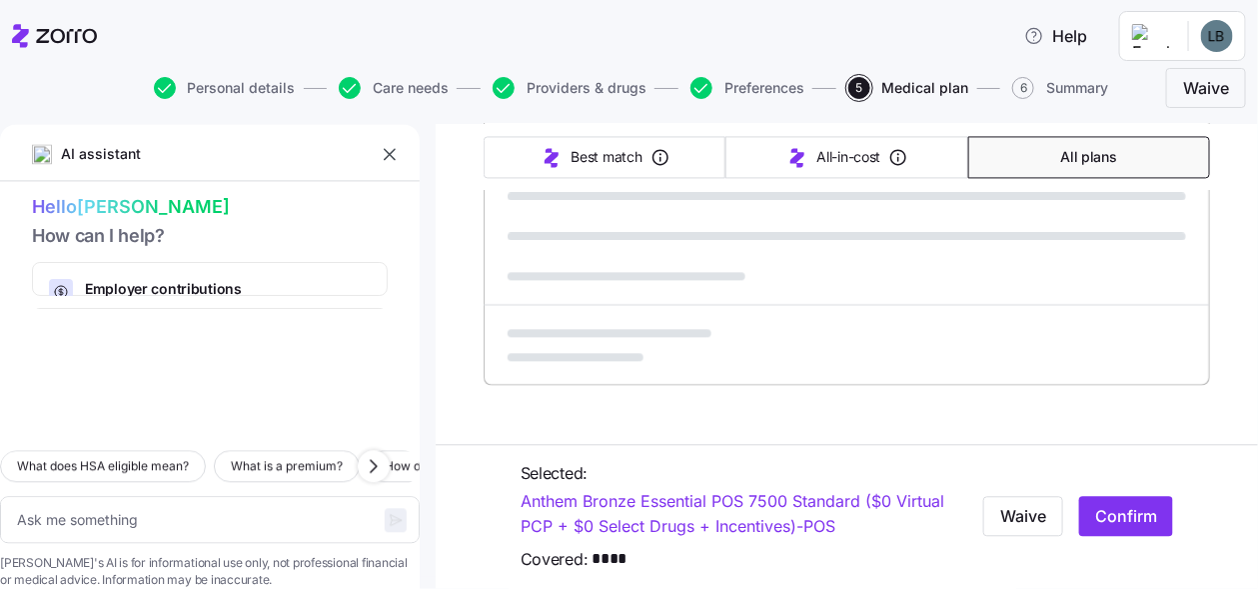
type textarea "x"
type input "Sorted by: Best match"
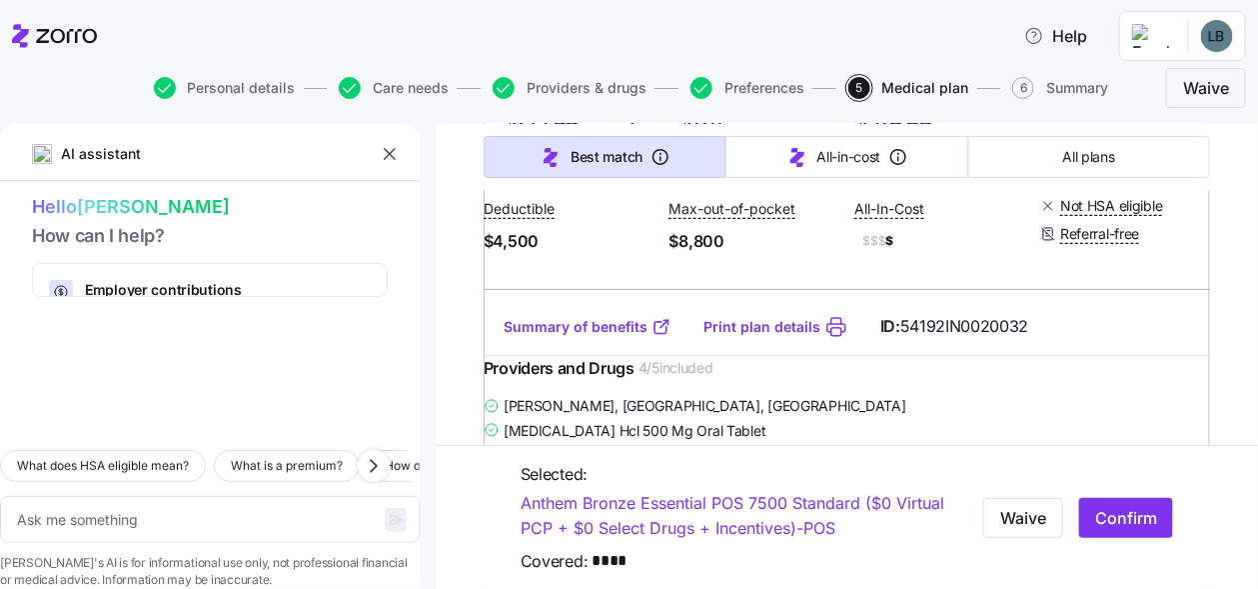
scroll to position [15188, 0]
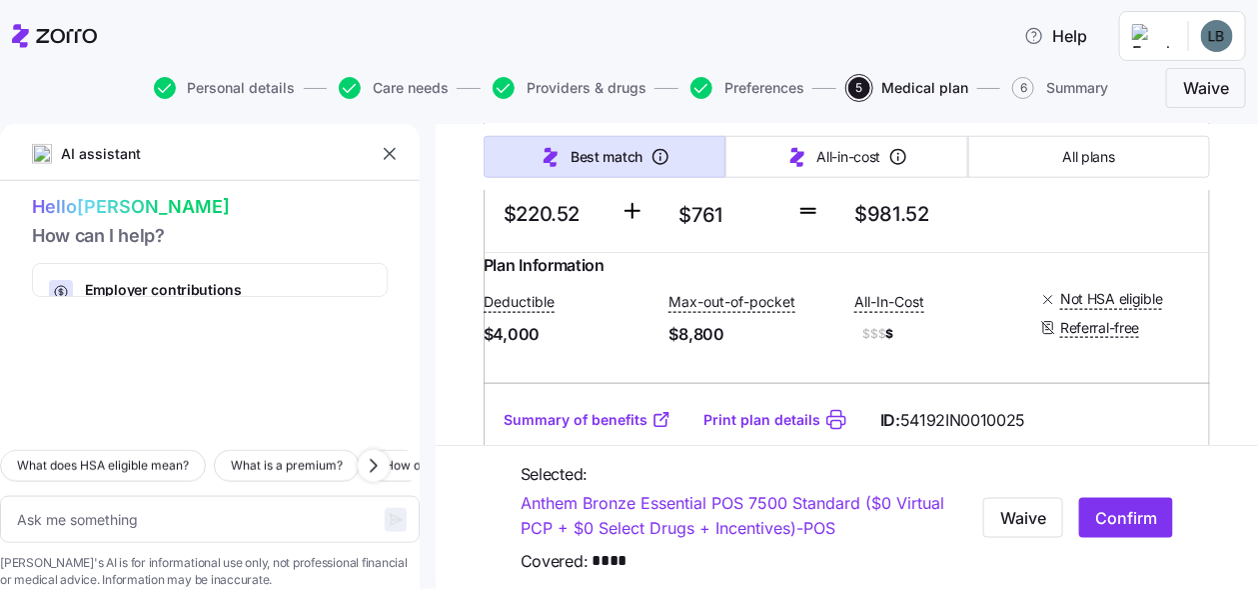
type textarea "x"
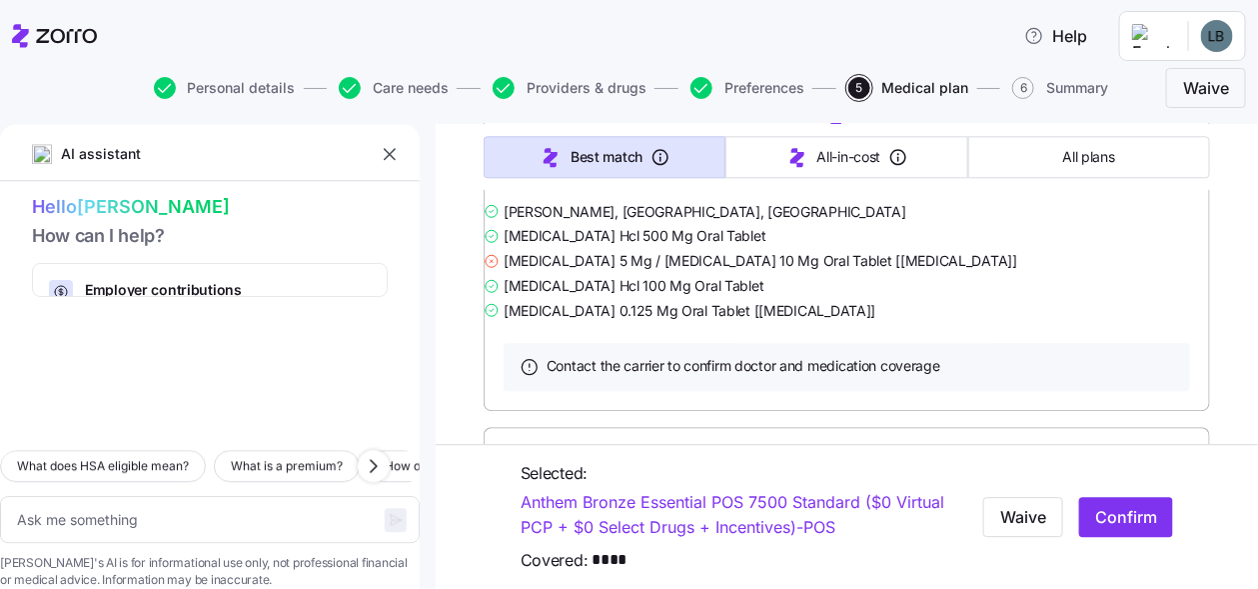
scroll to position [16787, 0]
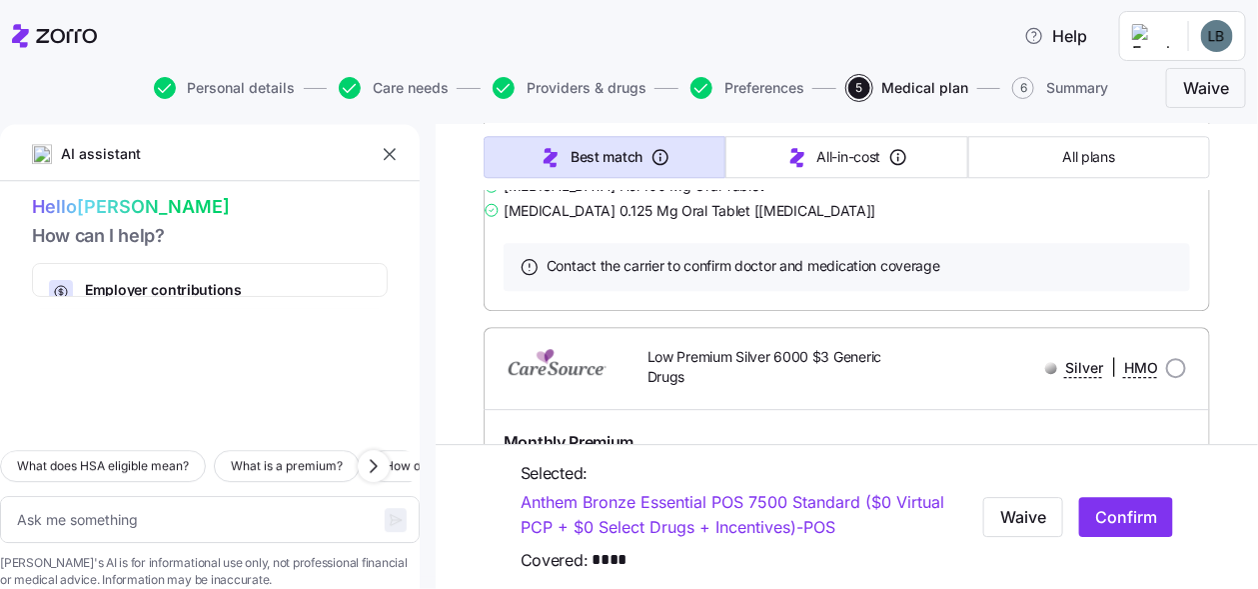
radio input "true"
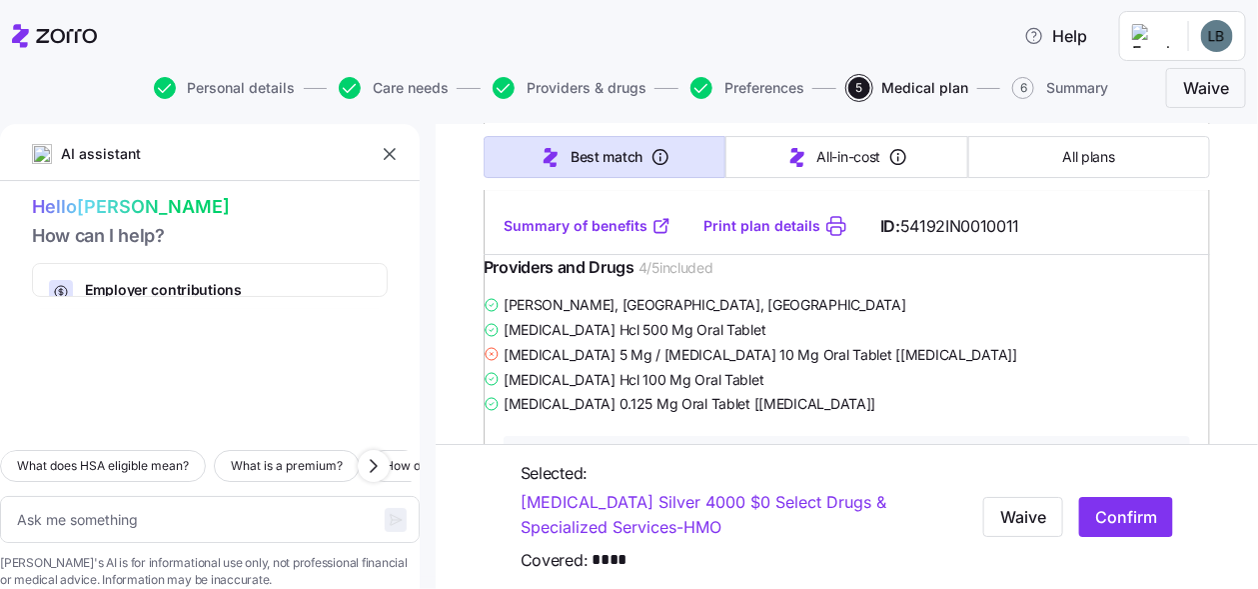
scroll to position [17386, 0]
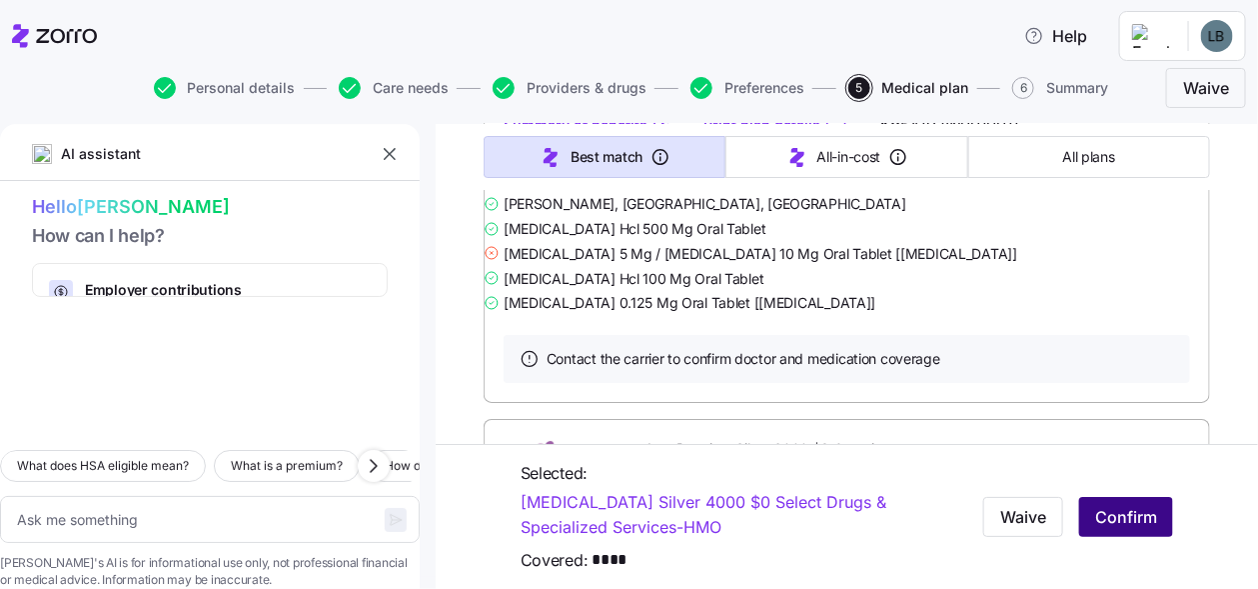
click at [1108, 517] on span "Confirm" at bounding box center [1126, 517] width 62 height 24
type textarea "x"
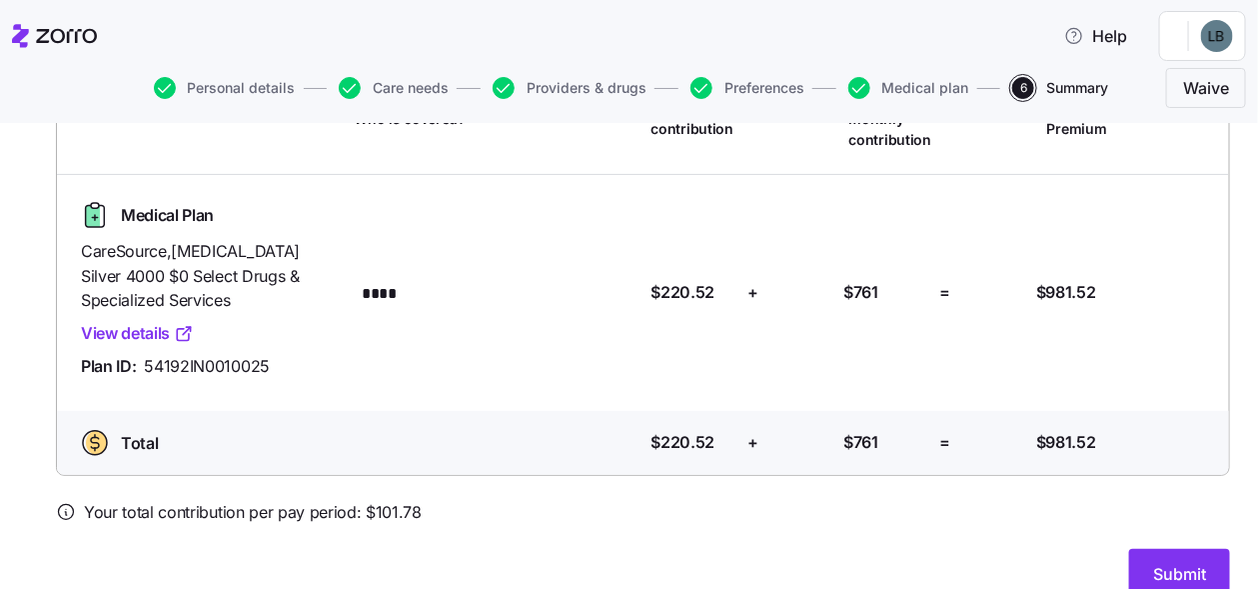
scroll to position [232, 0]
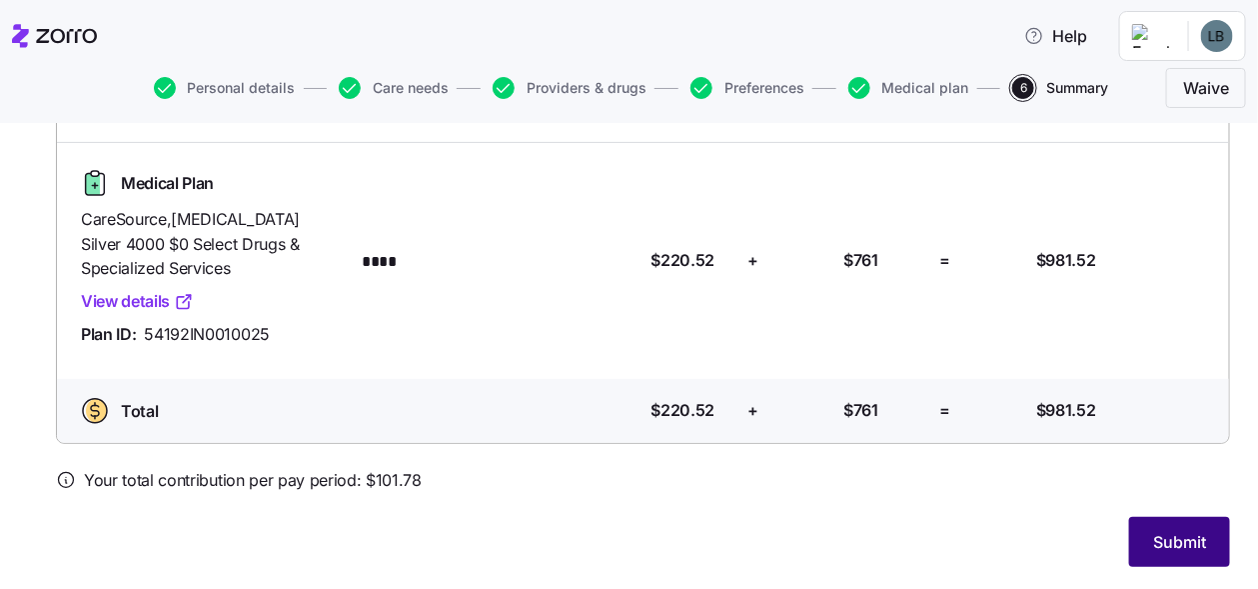
click at [1161, 540] on span "Submit" at bounding box center [1179, 542] width 53 height 24
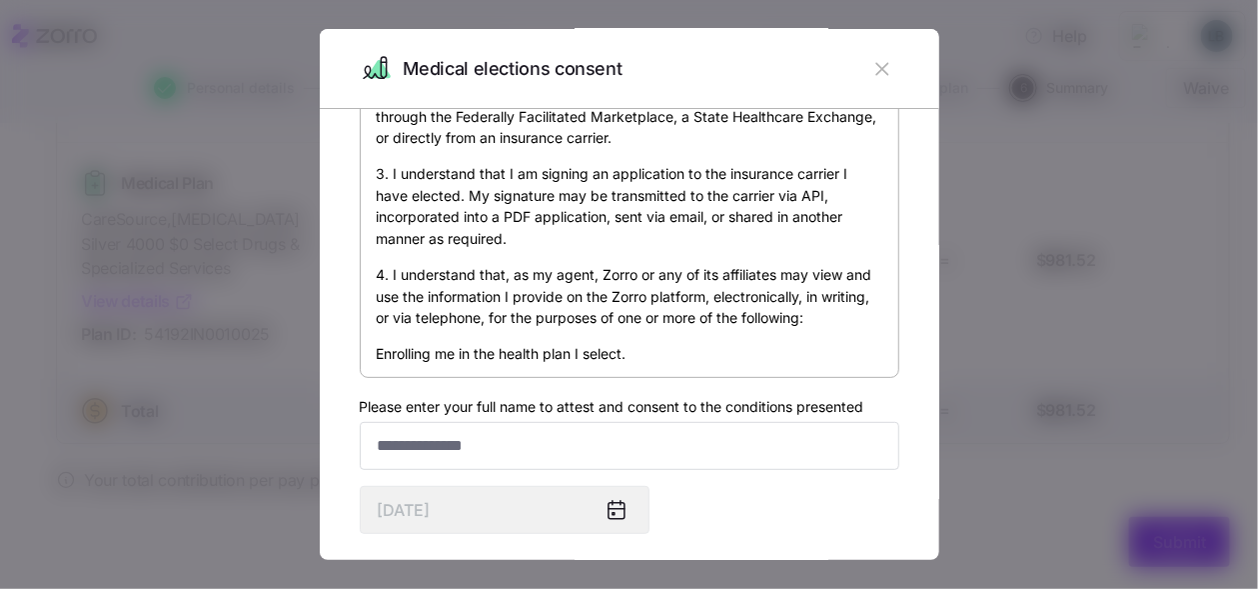
scroll to position [139, 0]
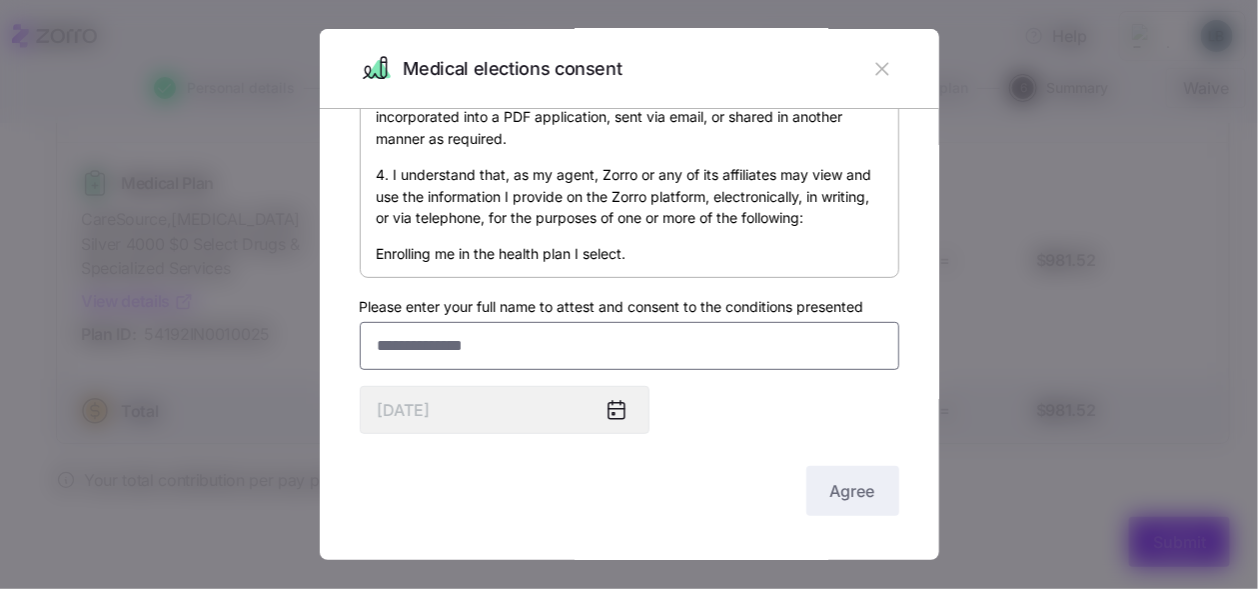
click at [439, 348] on input "Please enter your full name to attest and consent to the conditions presented" at bounding box center [630, 346] width 540 height 48
type input "*"
type input "**********"
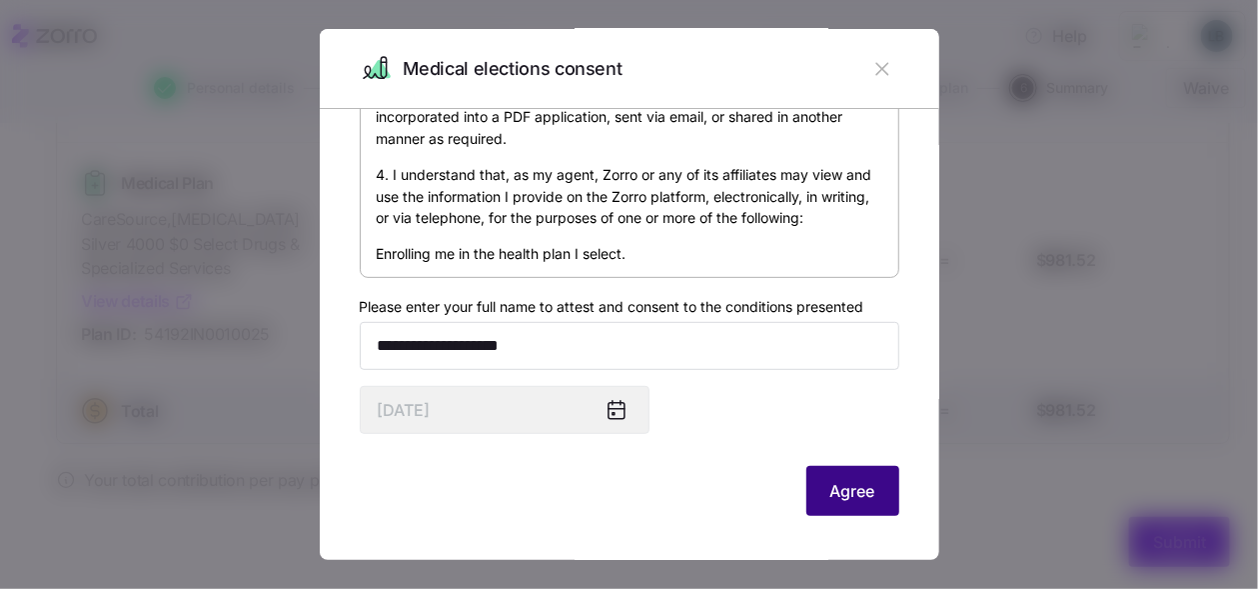
click at [830, 483] on span "Agree" at bounding box center [852, 491] width 45 height 24
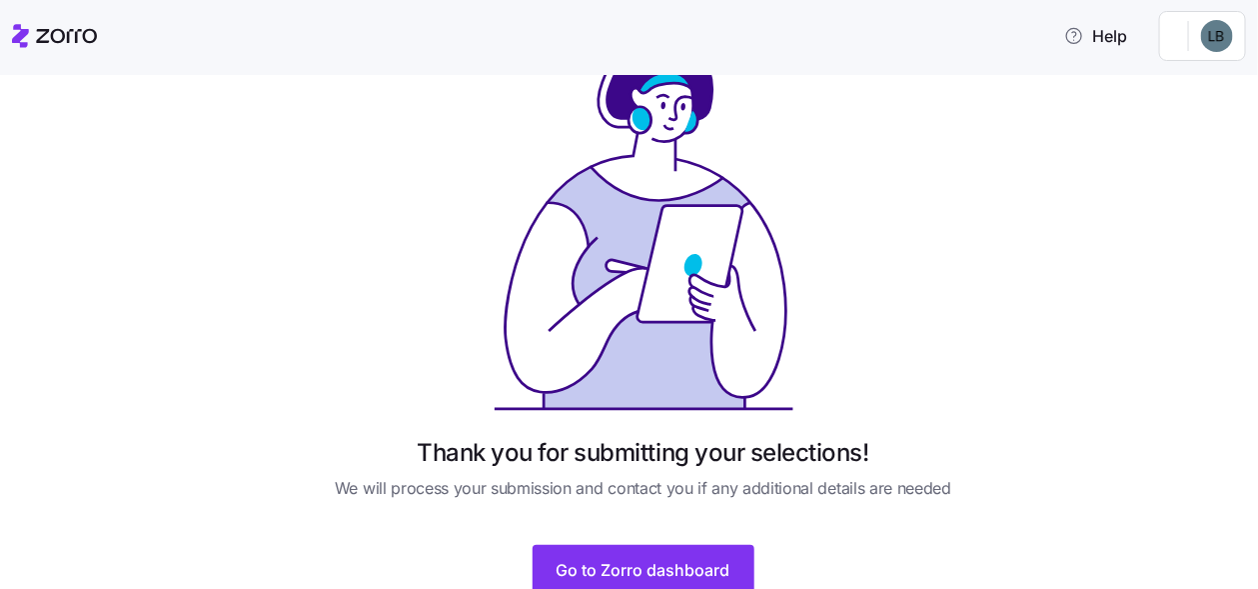
scroll to position [154, 0]
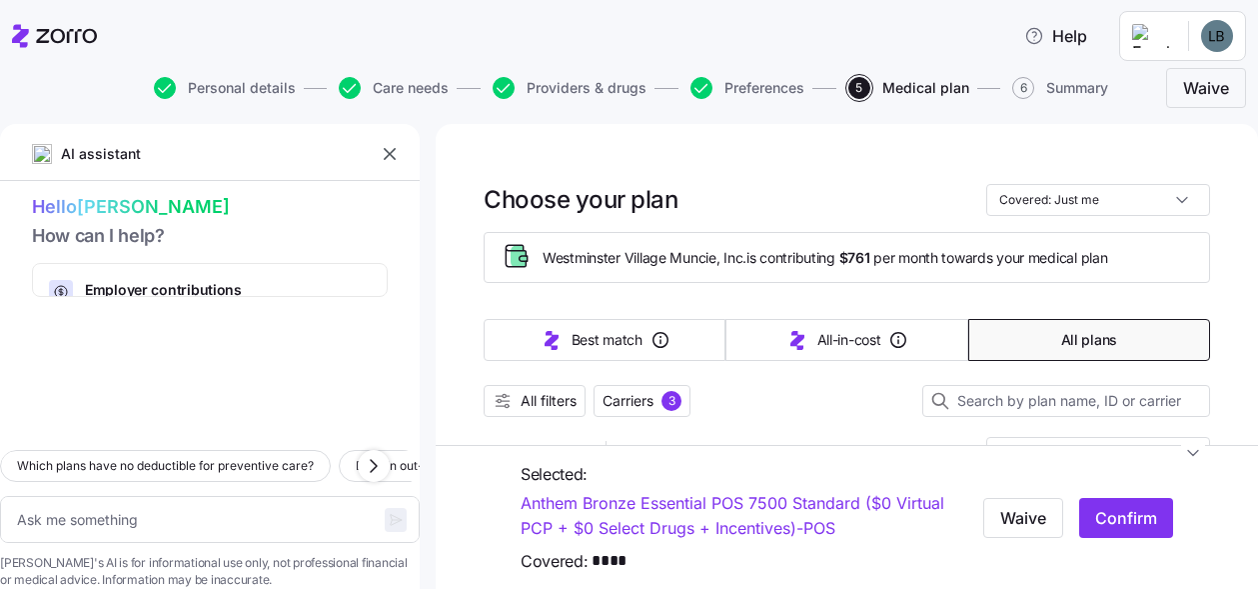
type textarea "x"
